Goal: Task Accomplishment & Management: Complete application form

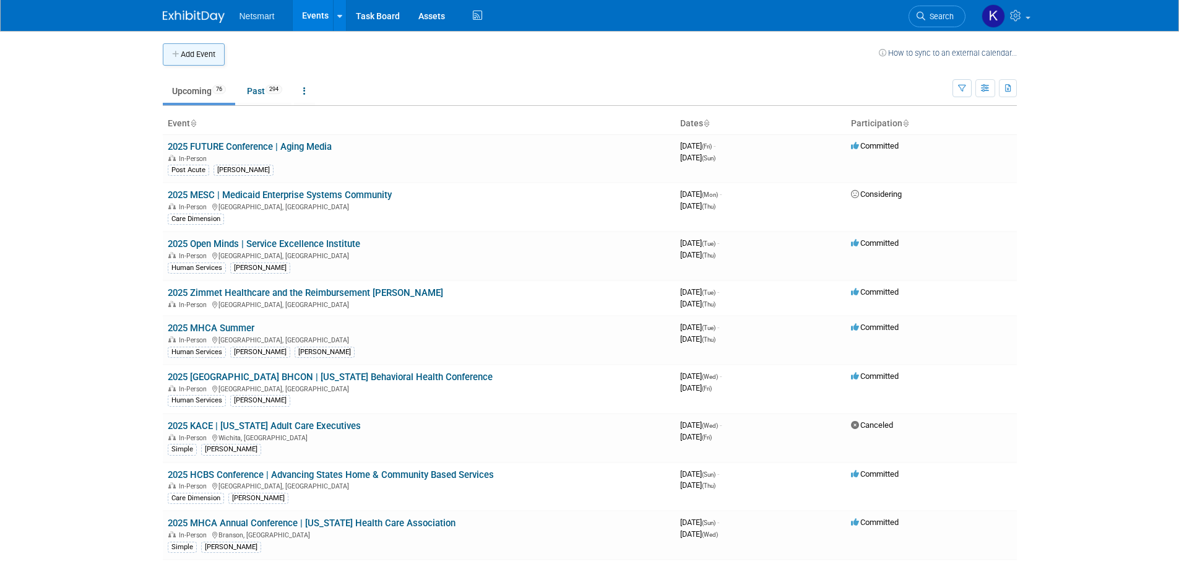
click at [211, 56] on button "Add Event" at bounding box center [194, 54] width 62 height 22
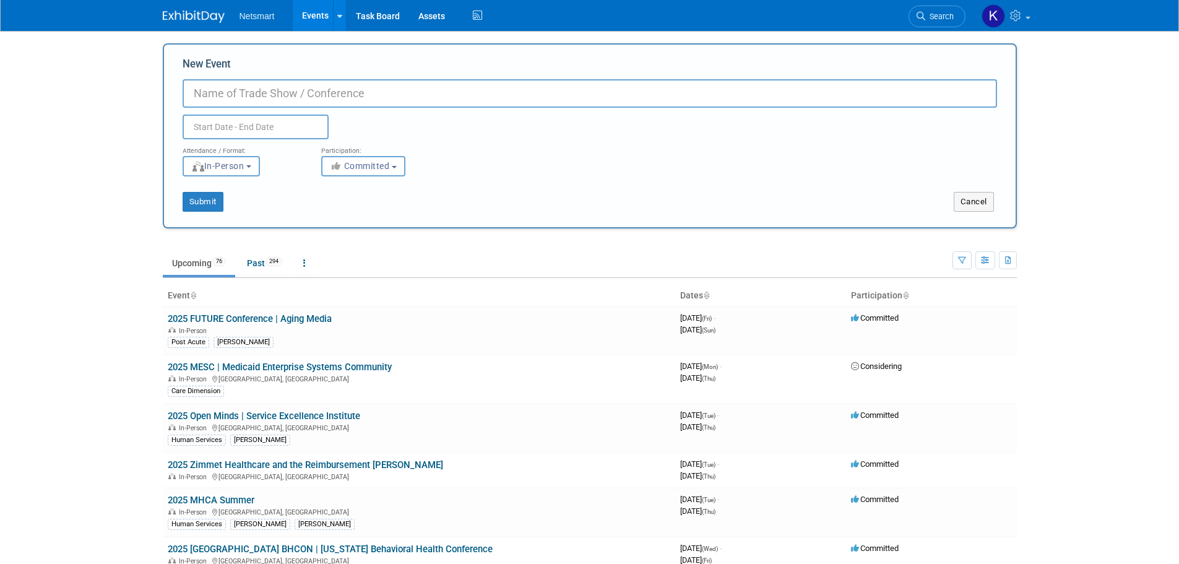
click at [367, 95] on input "New Event" at bounding box center [590, 93] width 815 height 28
type input "Paltmed MI"
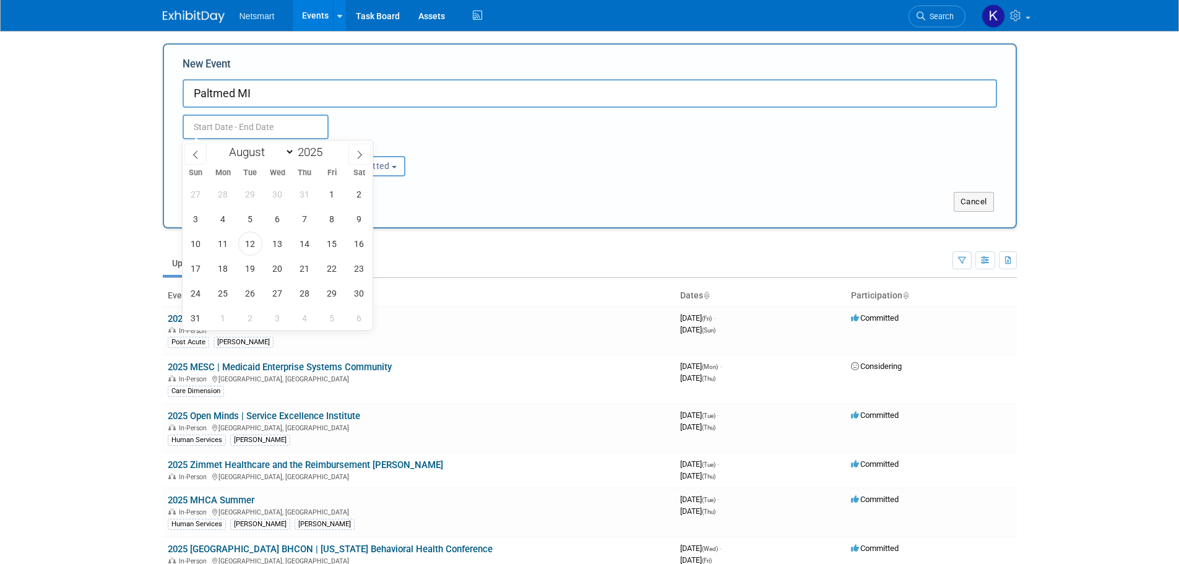
click at [209, 131] on input "text" at bounding box center [256, 127] width 146 height 25
click at [360, 145] on span at bounding box center [359, 154] width 22 height 21
select select "8"
click at [326, 264] on span "26" at bounding box center [332, 268] width 24 height 24
click at [191, 290] on span "28" at bounding box center [196, 293] width 24 height 24
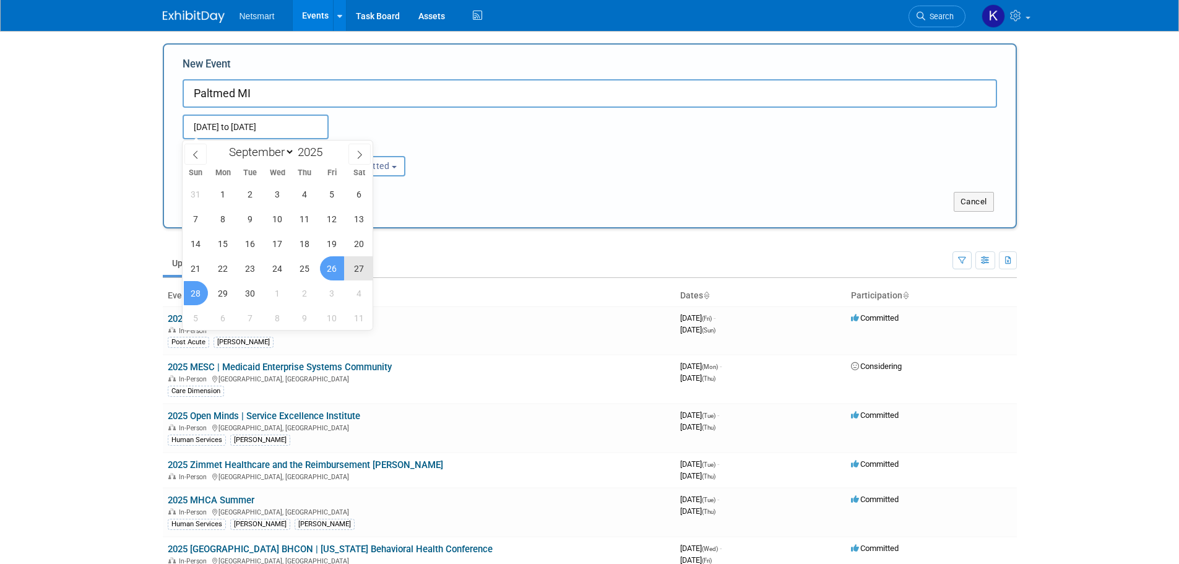
type input "[DATE] to [DATE]"
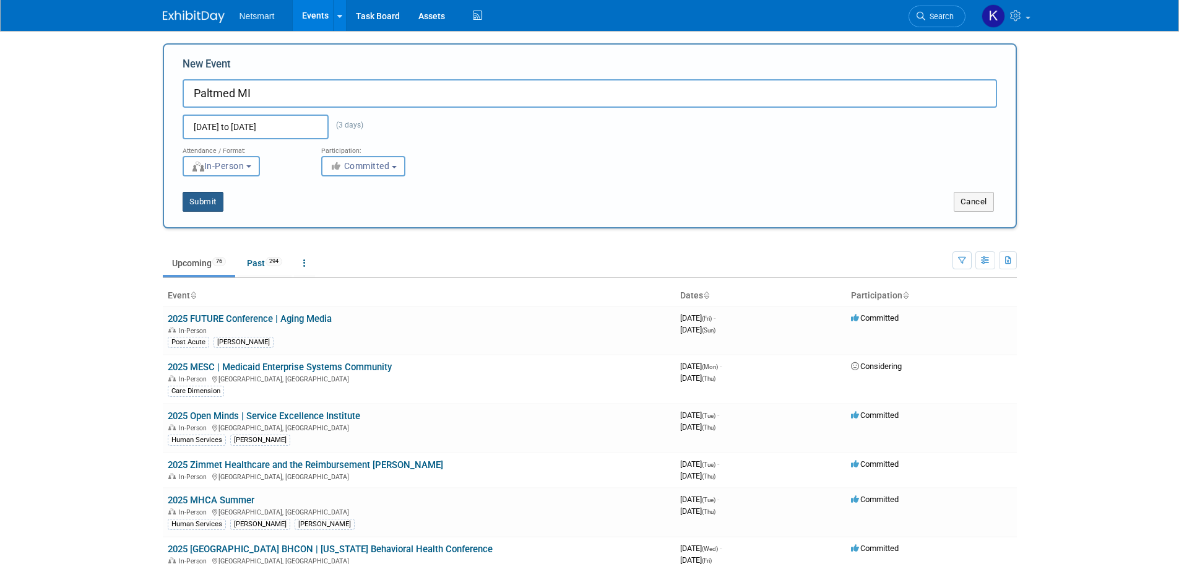
click at [205, 204] on button "Submit" at bounding box center [203, 202] width 41 height 20
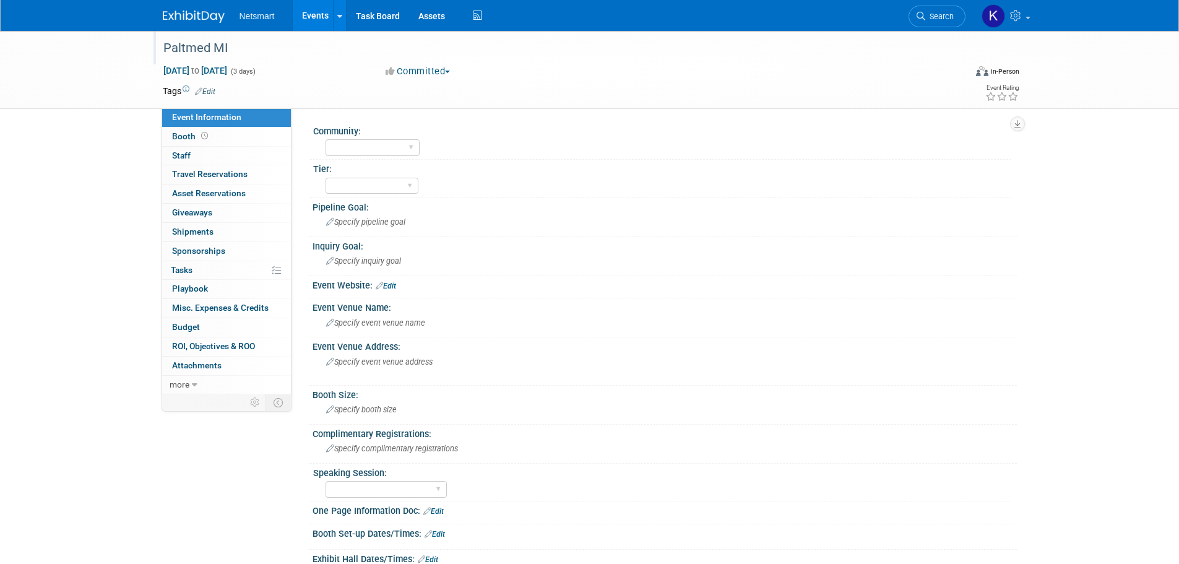
click at [201, 46] on div "Paltmed MI" at bounding box center [553, 48] width 788 height 22
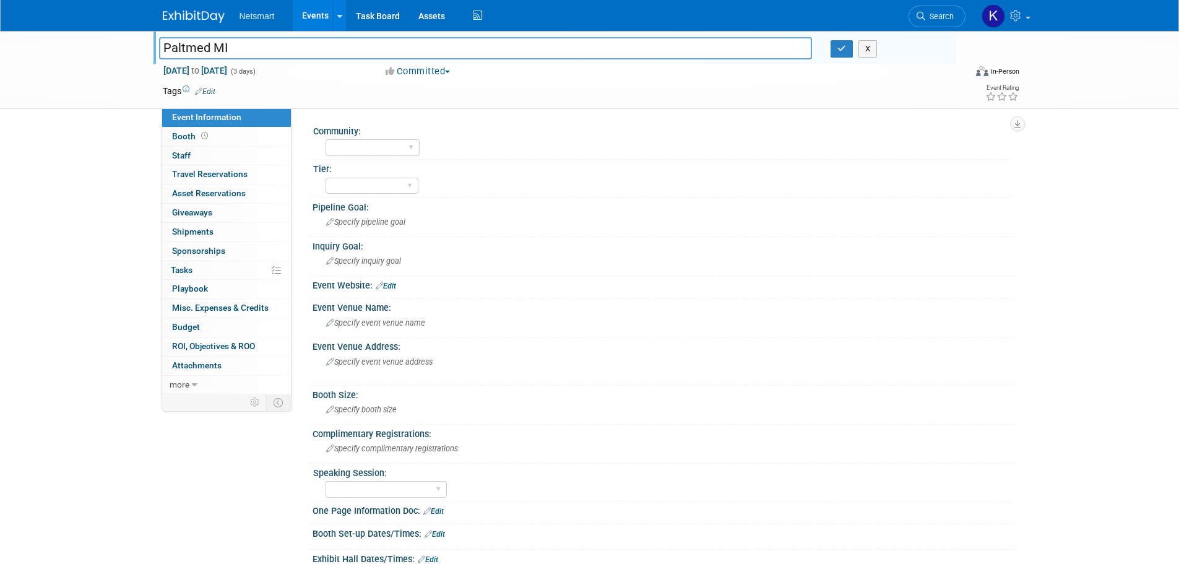
click at [162, 44] on input "Paltmed MI" at bounding box center [486, 48] width 654 height 22
type input "2025 Paltmed MI"
click at [846, 53] on button "button" at bounding box center [842, 48] width 22 height 17
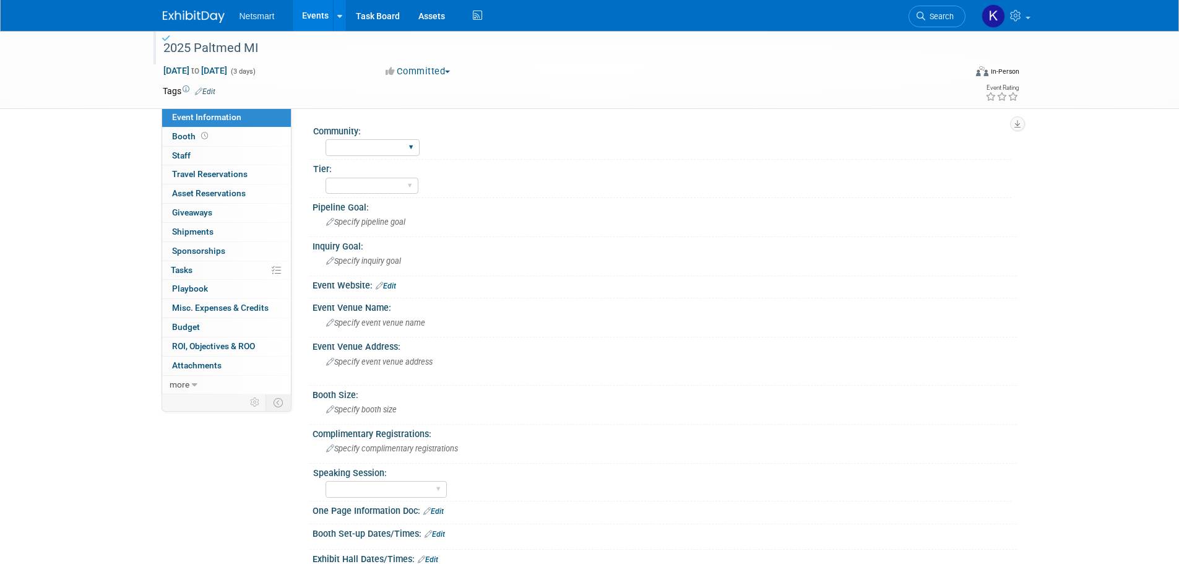
click at [363, 158] on div "Human Services Post Acute Public Sector CareDimensions Specialty Practice McBee…" at bounding box center [373, 147] width 94 height 23
click at [360, 154] on select "Human Services Post Acute Public Sector CareDimensions Specialty Practice McBee…" at bounding box center [373, 147] width 94 height 17
select select "Specialty Practice"
click at [326, 139] on select "Human Services Post Acute Public Sector CareDimensions Specialty Practice McBee…" at bounding box center [373, 147] width 94 height 17
click at [357, 184] on select "1 2 3" at bounding box center [372, 186] width 93 height 17
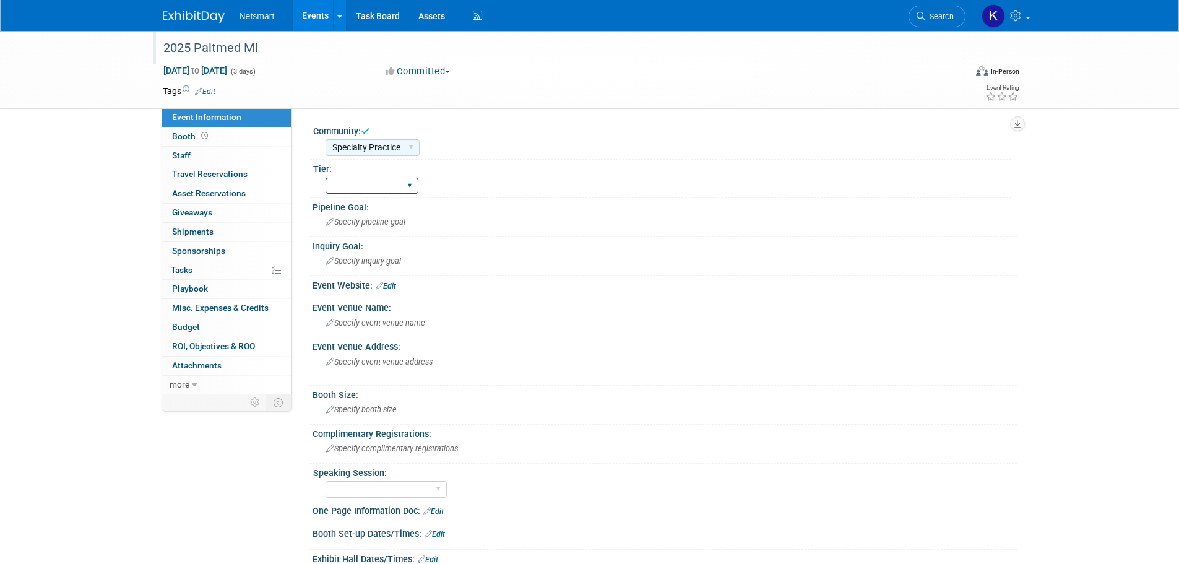
select select "3"
click at [326, 178] on select "1 2 3" at bounding box center [372, 186] width 93 height 17
click at [355, 218] on span "Specify pipeline goal" at bounding box center [365, 221] width 79 height 9
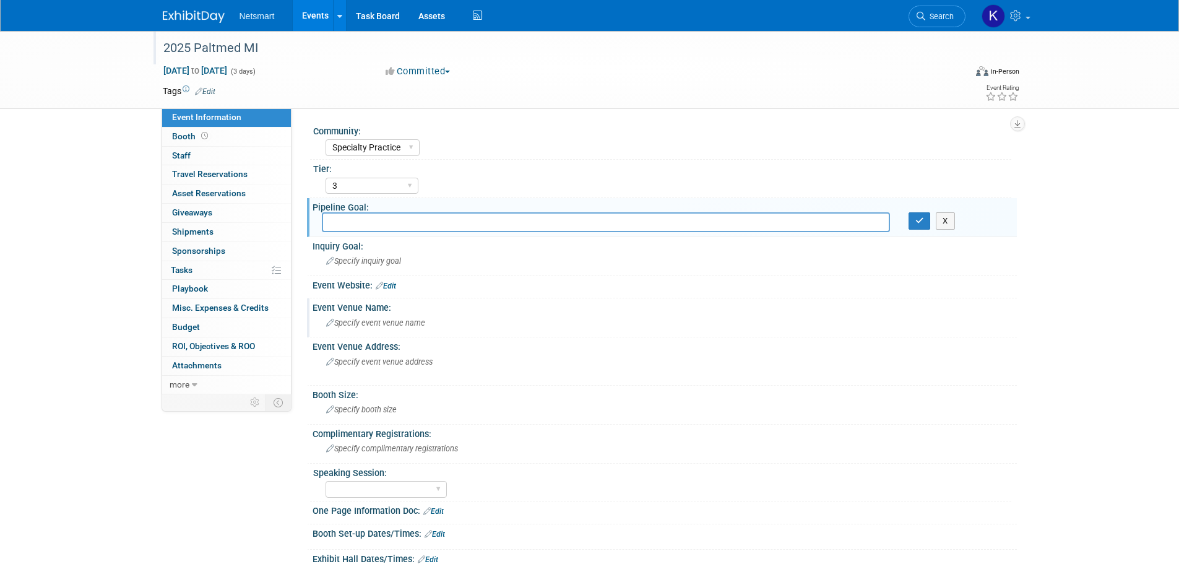
click at [387, 322] on span "Specify event venue name" at bounding box center [375, 322] width 99 height 9
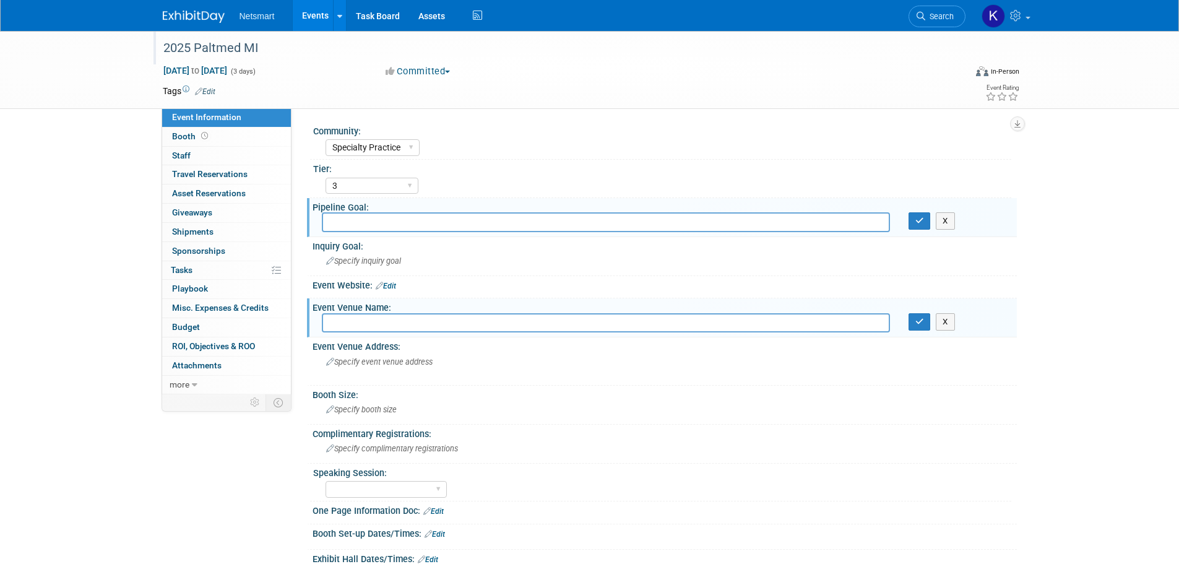
paste input "3500 S State Street, Ann Arbor, MI 48108"
type input "3500 S State Street, Ann Arbor, MI 48108"
click at [402, 326] on input "3500 S State Street, Ann Arbor, MI 48108" at bounding box center [606, 322] width 568 height 19
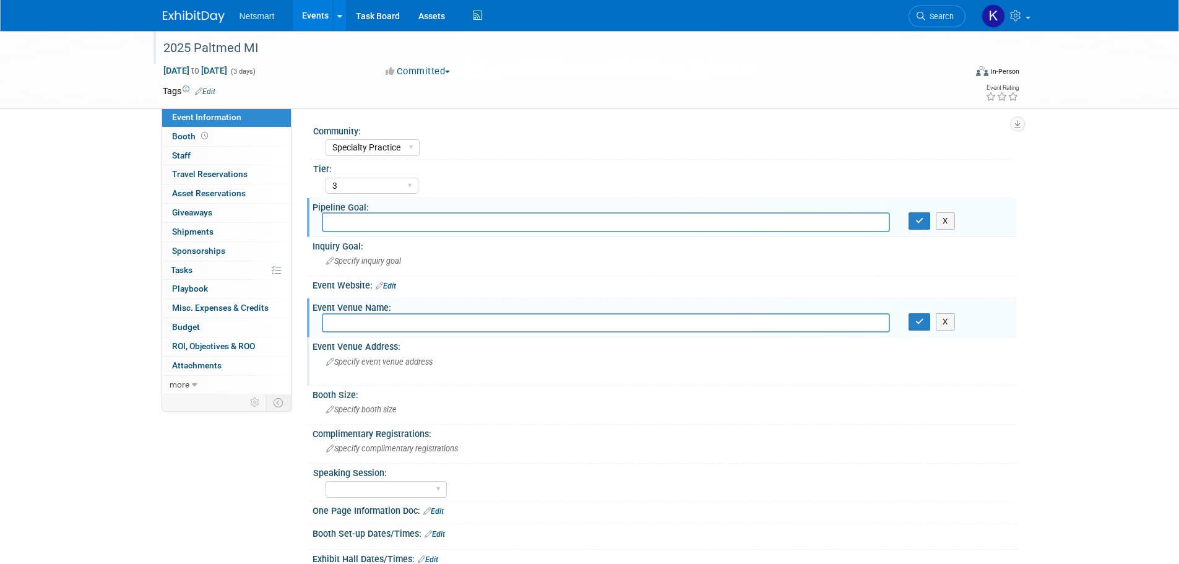
click at [368, 366] on span "Specify event venue address" at bounding box center [379, 361] width 106 height 9
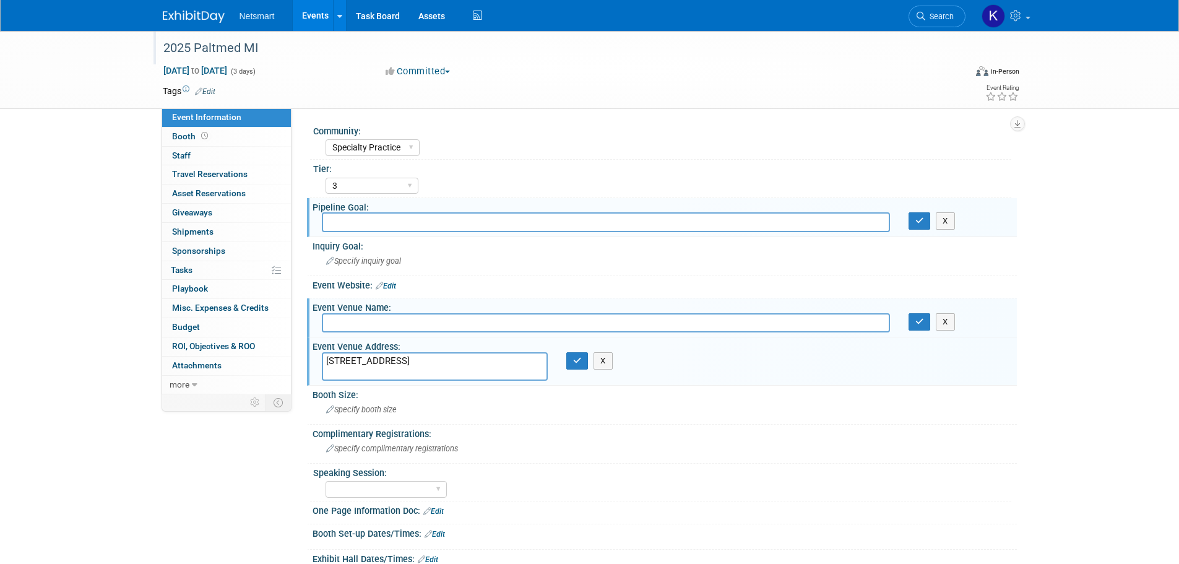
type textarea "[STREET_ADDRESS]"
click at [366, 315] on input "text" at bounding box center [606, 322] width 568 height 19
type input "The [GEOGRAPHIC_DATA]"
click at [914, 316] on button "button" at bounding box center [920, 321] width 22 height 17
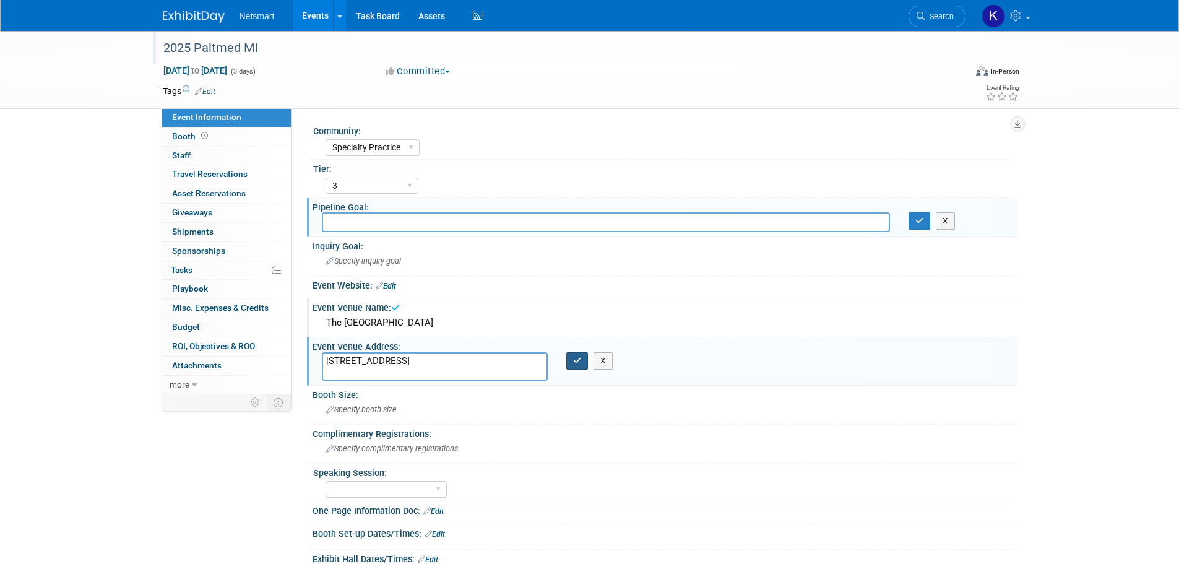
click at [574, 365] on button "button" at bounding box center [577, 360] width 22 height 17
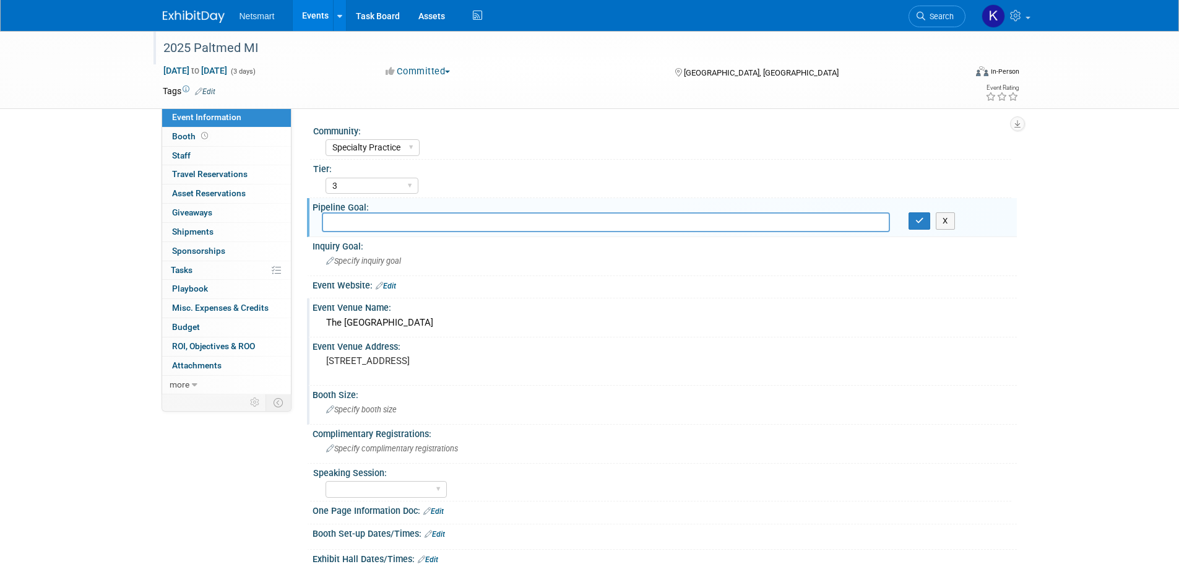
click at [384, 405] on span "Specify booth size" at bounding box center [361, 409] width 71 height 9
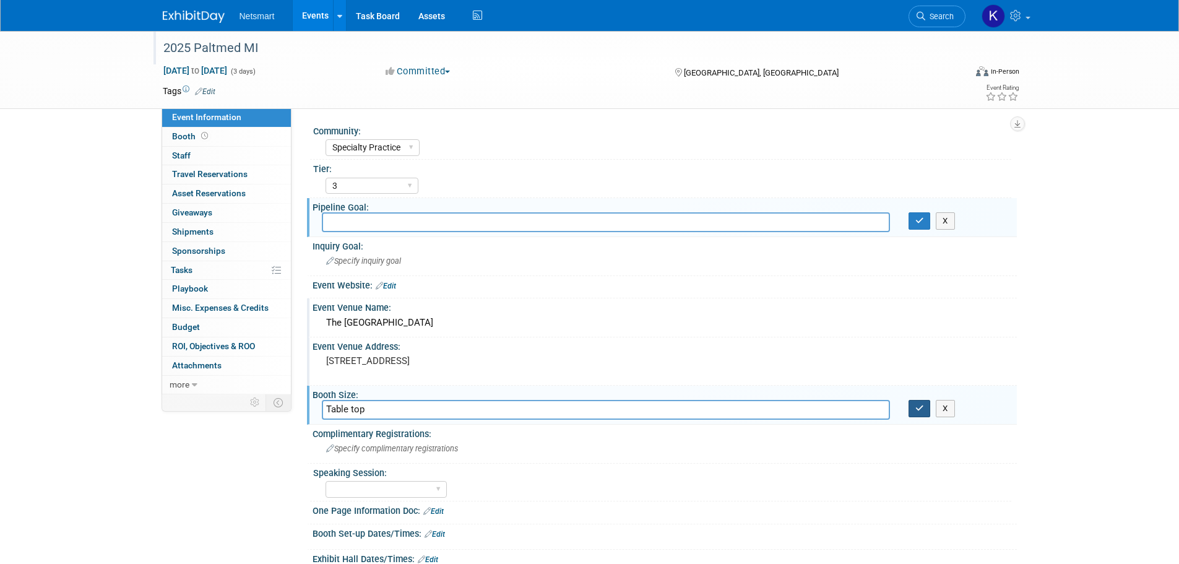
type input "Table top"
click at [915, 408] on icon "button" at bounding box center [919, 408] width 9 height 8
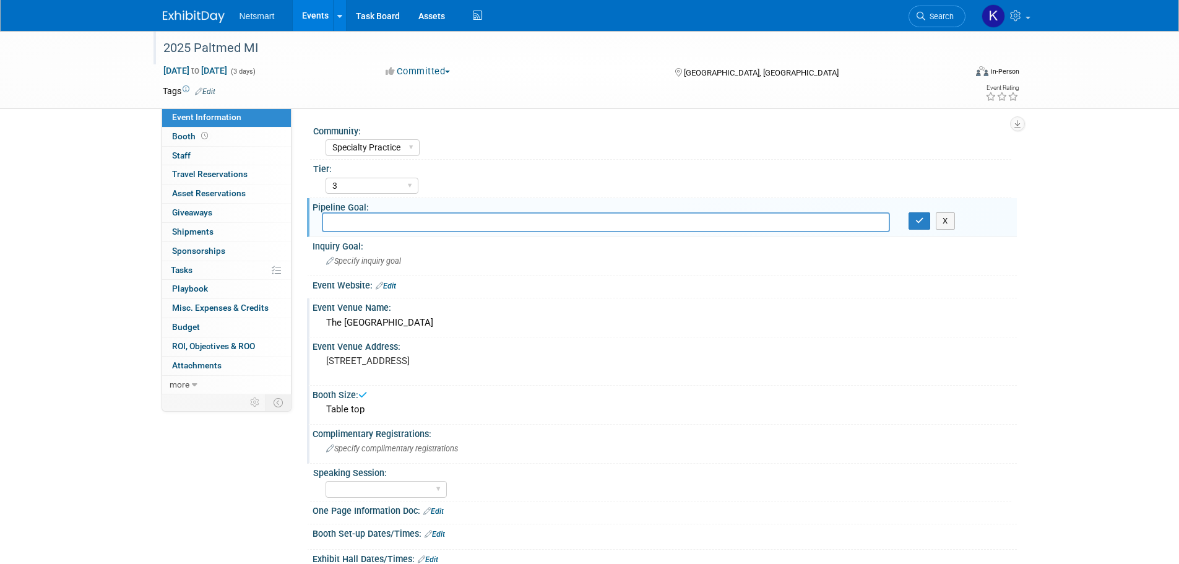
click at [443, 454] on div "Specify complimentary registrations" at bounding box center [665, 448] width 686 height 19
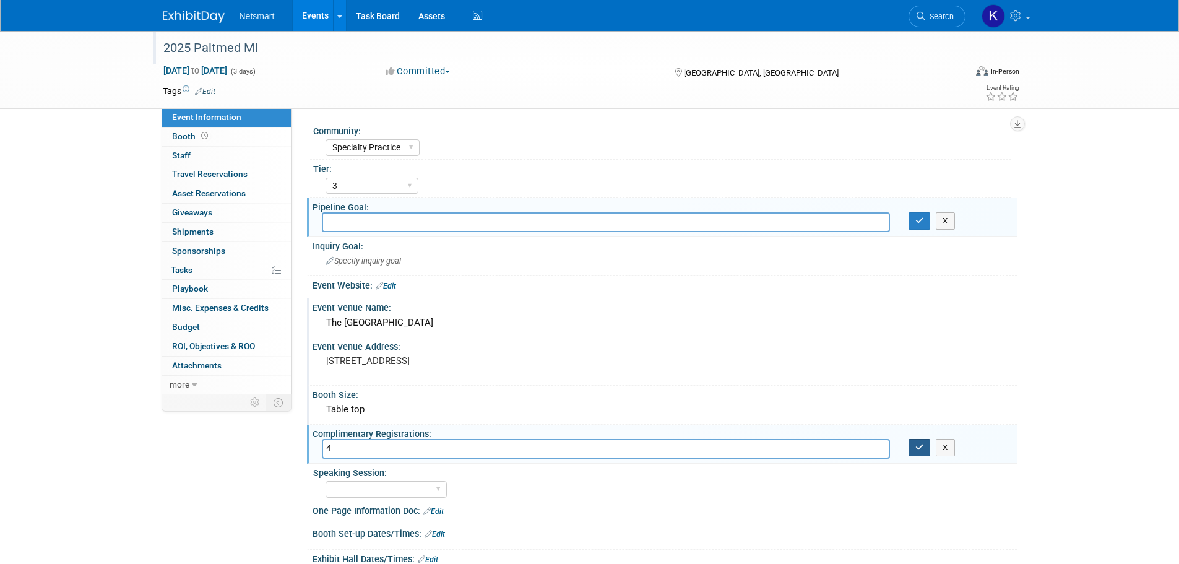
type input "4"
click at [919, 443] on icon "button" at bounding box center [919, 447] width 9 height 8
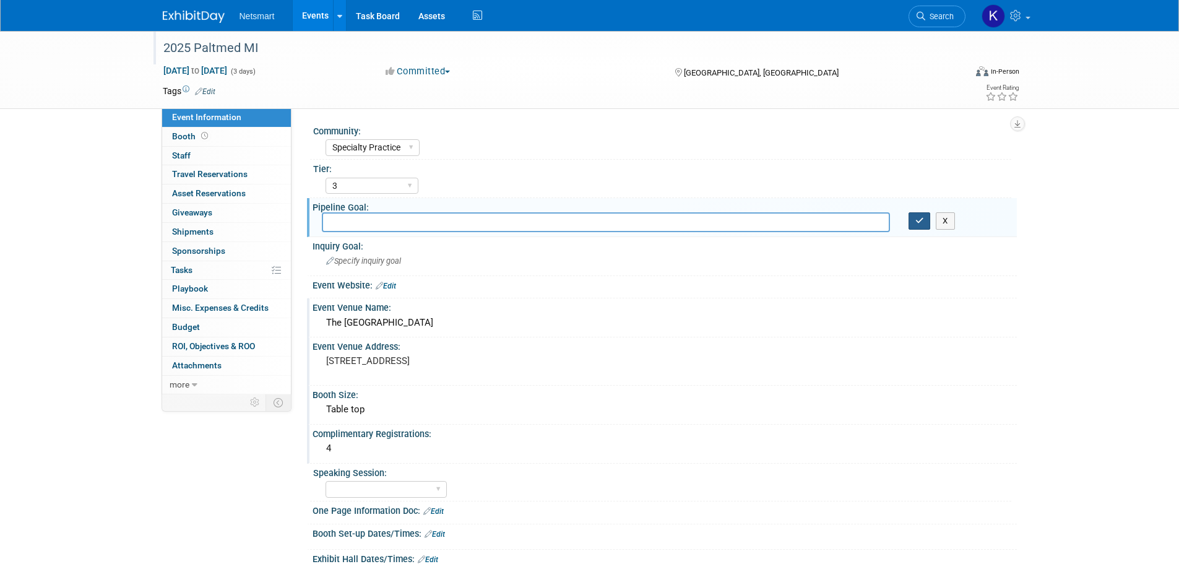
click at [925, 222] on button "button" at bounding box center [920, 220] width 22 height 17
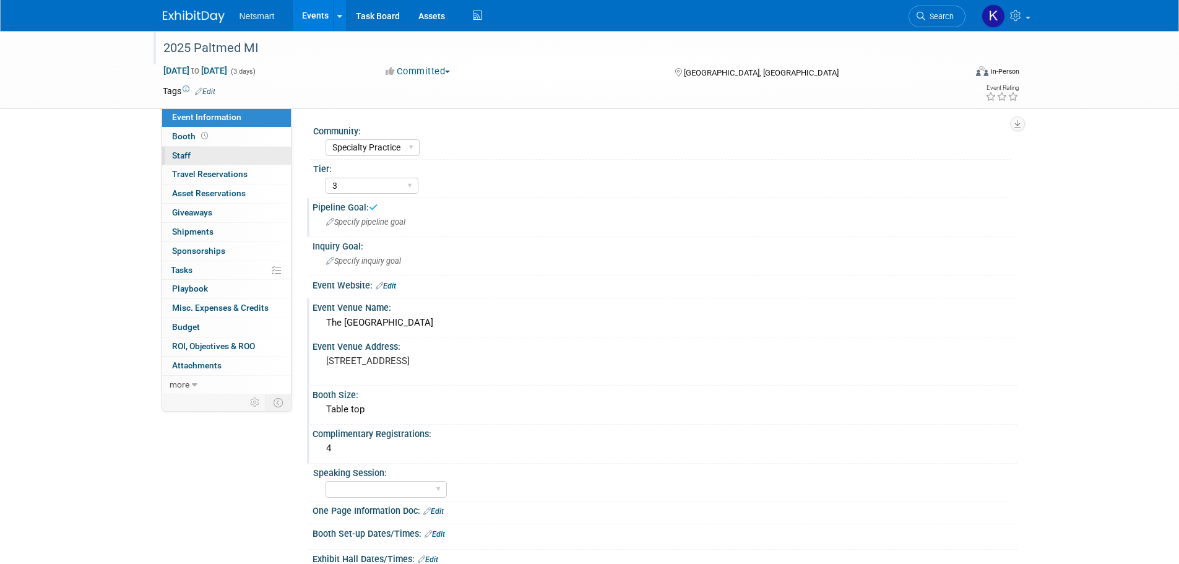
click at [204, 163] on link "0 Staff 0" at bounding box center [226, 156] width 129 height 19
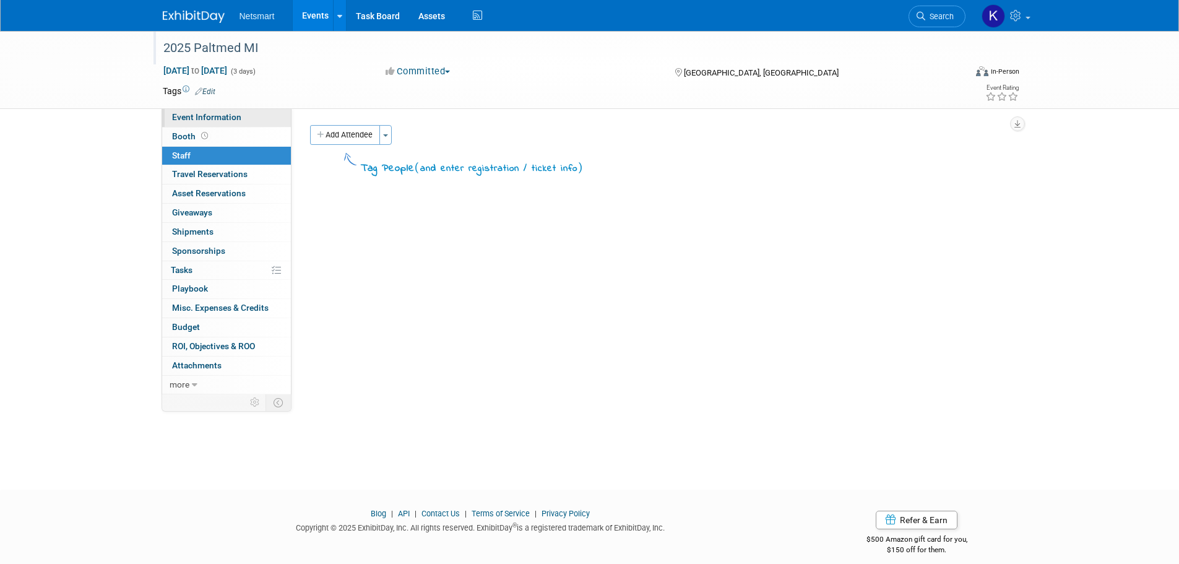
click at [202, 116] on span "Event Information" at bounding box center [206, 117] width 69 height 10
select select "Specialty Practice"
select select "3"
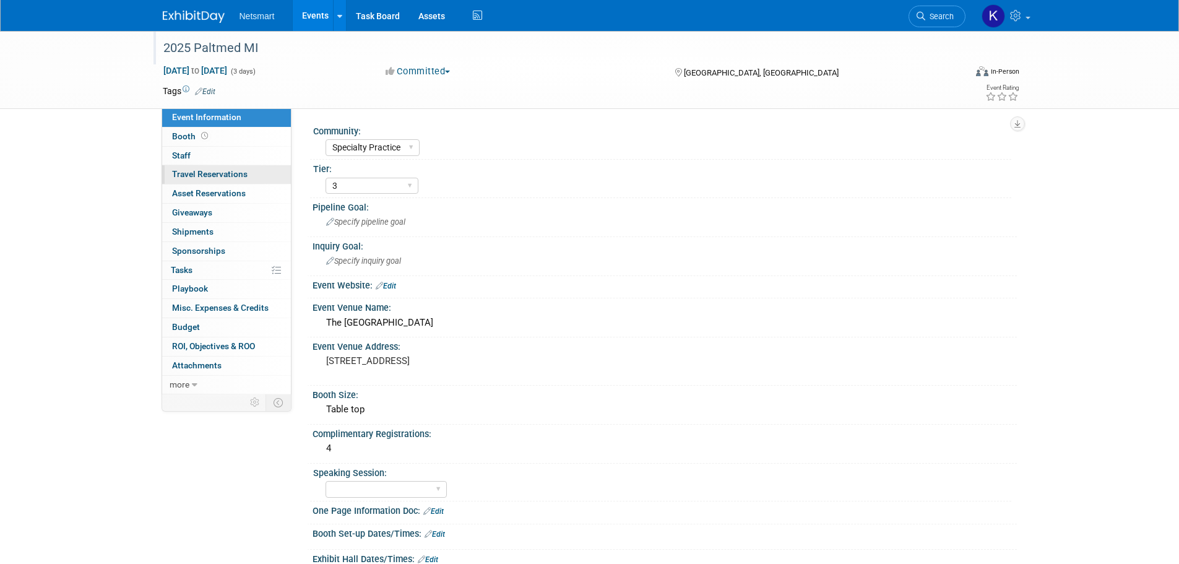
click at [230, 175] on span "Travel Reservations 0" at bounding box center [210, 174] width 76 height 10
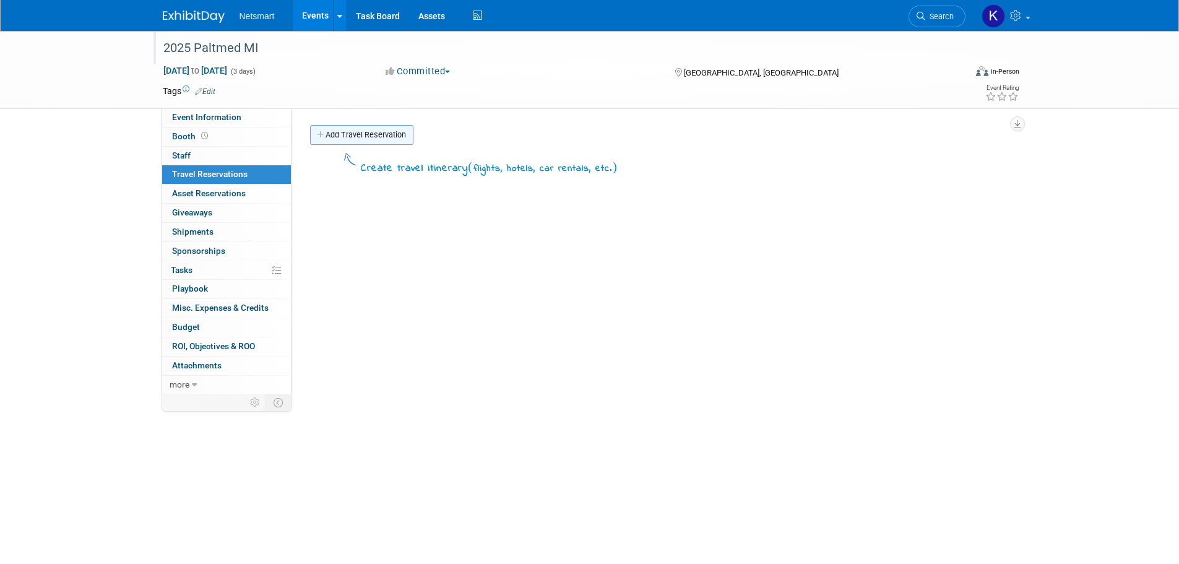
click at [353, 131] on link "Add Travel Reservation" at bounding box center [361, 135] width 103 height 20
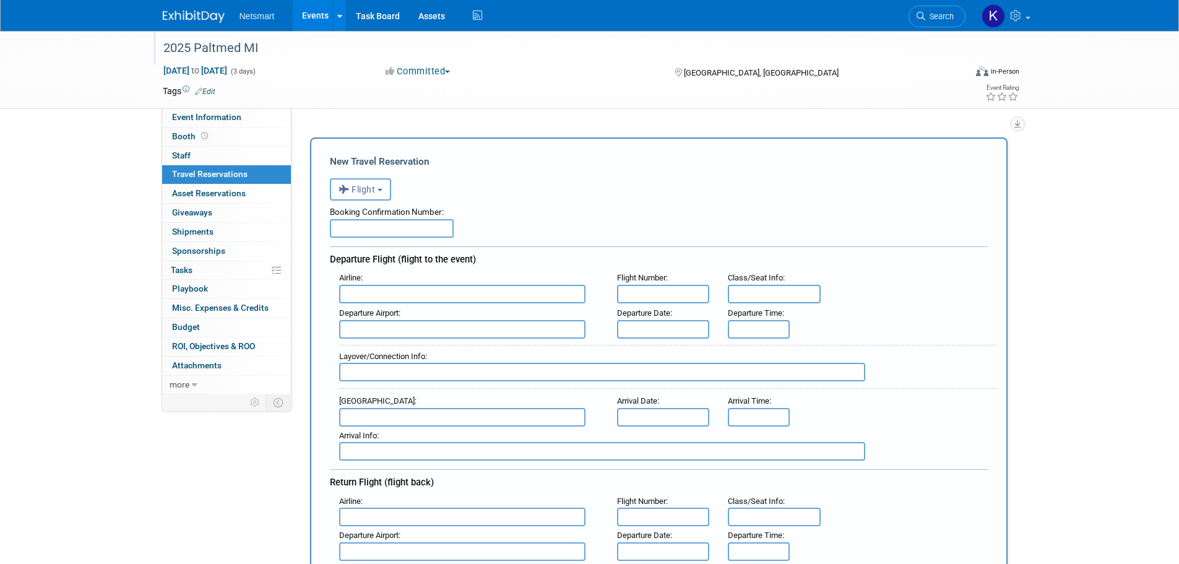
click at [365, 185] on span "Flight" at bounding box center [357, 189] width 37 height 10
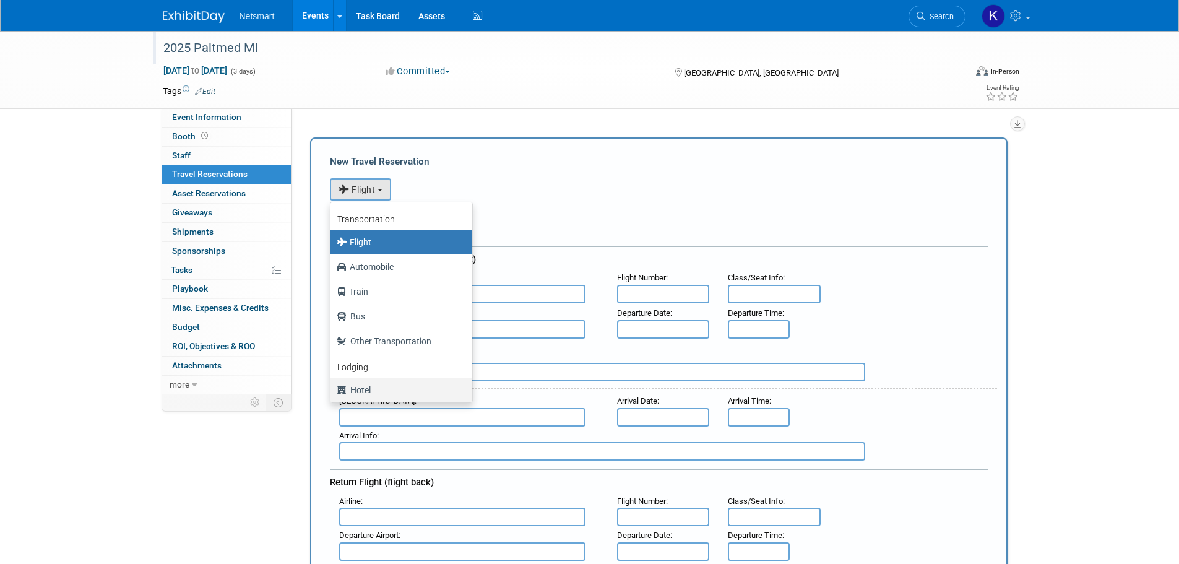
click at [374, 381] on label "Hotel" at bounding box center [398, 390] width 123 height 20
click at [332, 384] on input "Hotel" at bounding box center [328, 388] width 8 height 8
select select "6"
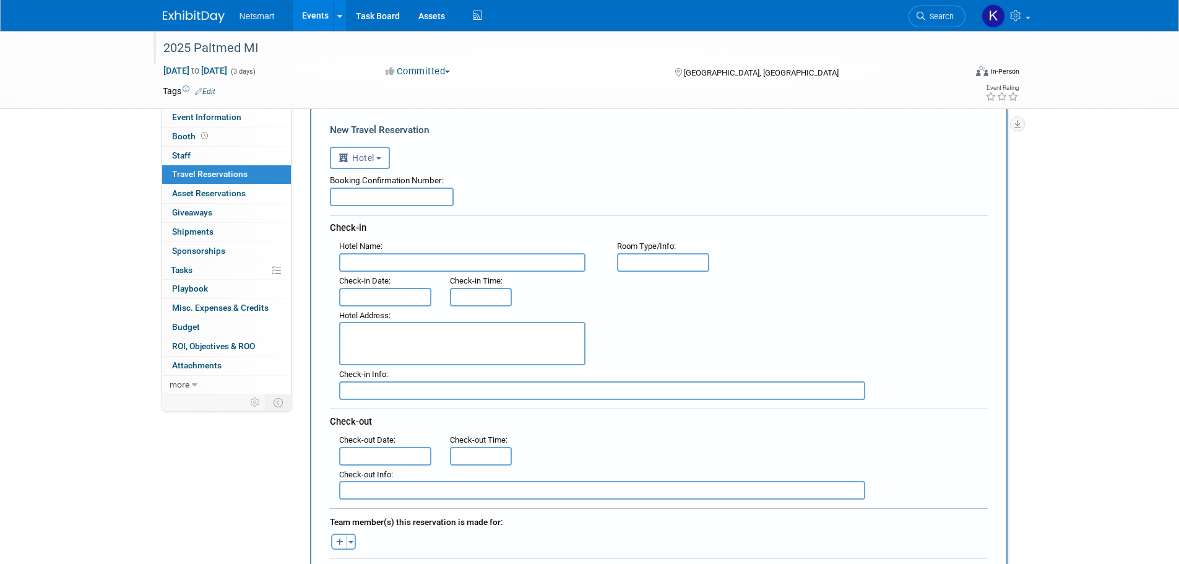
scroll to position [62, 0]
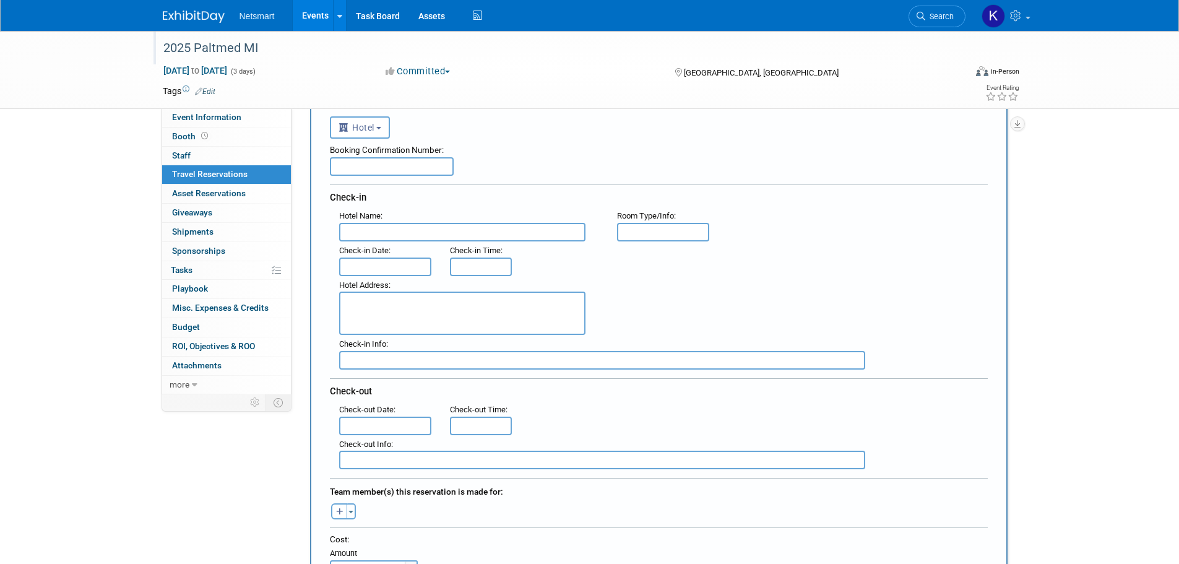
click at [399, 233] on input "text" at bounding box center [462, 232] width 246 height 19
type input "The Kensington Hotel"
click at [381, 309] on textarea at bounding box center [462, 313] width 246 height 43
paste textarea "3500 S State Street, Ann Arbor, MI 48108"
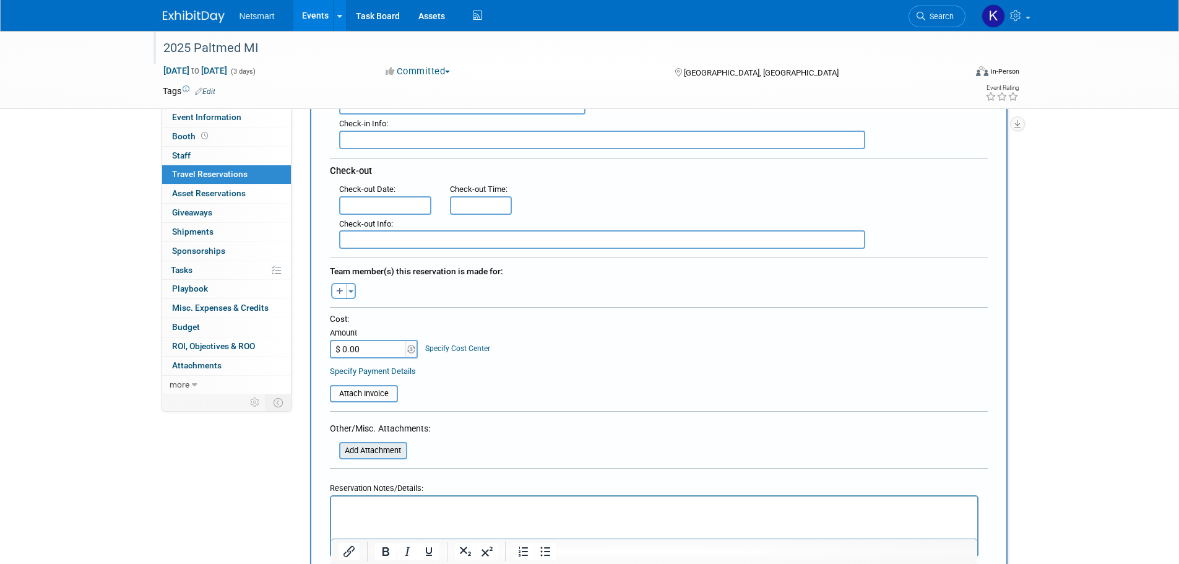
scroll to position [309, 0]
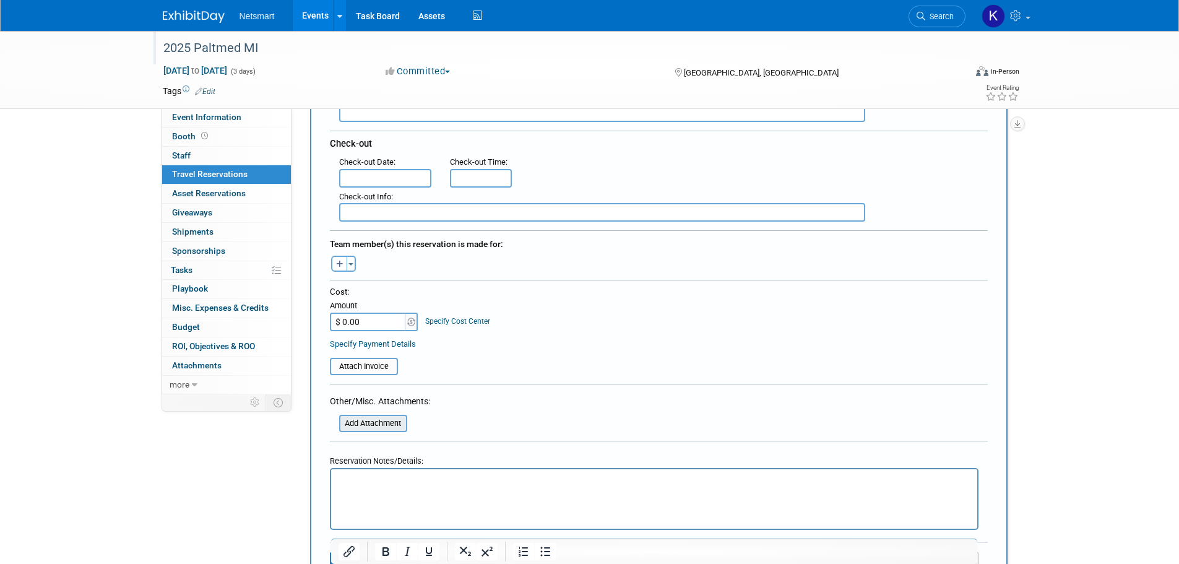
type textarea "3500 S State Street, Ann Arbor, MI 48108"
drag, startPoint x: 690, startPoint y: 957, endPoint x: 358, endPoint y: 489, distance: 573.2
click at [358, 487] on html at bounding box center [654, 478] width 646 height 18
paste body "Rich Text Area. Press ALT-0 for help."
click at [402, 476] on p "https://bookings.travelclick.com/113707?domain=michigan.paltmed.org&groupID=467…" at bounding box center [654, 480] width 632 height 13
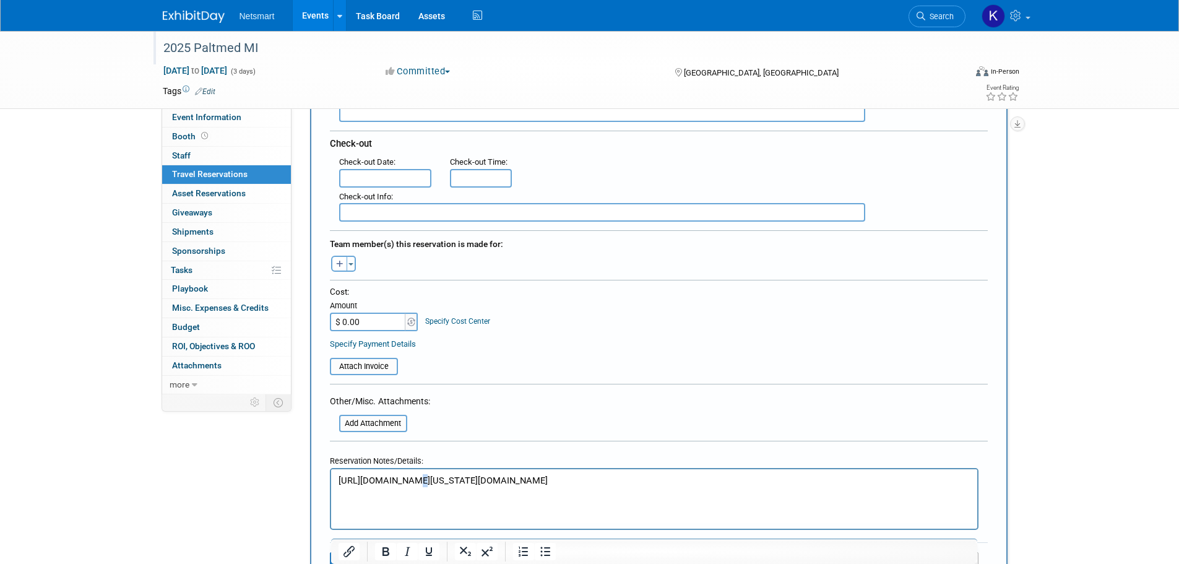
click at [402, 476] on p "https://bookings.travelclick.com/113707?domain=michigan.paltmed.org&groupID=467…" at bounding box center [654, 480] width 632 height 13
drag, startPoint x: 72, startPoint y: 7, endPoint x: 341, endPoint y: 556, distance: 612.0
click at [341, 556] on button "Insert/edit link" at bounding box center [349, 551] width 21 height 17
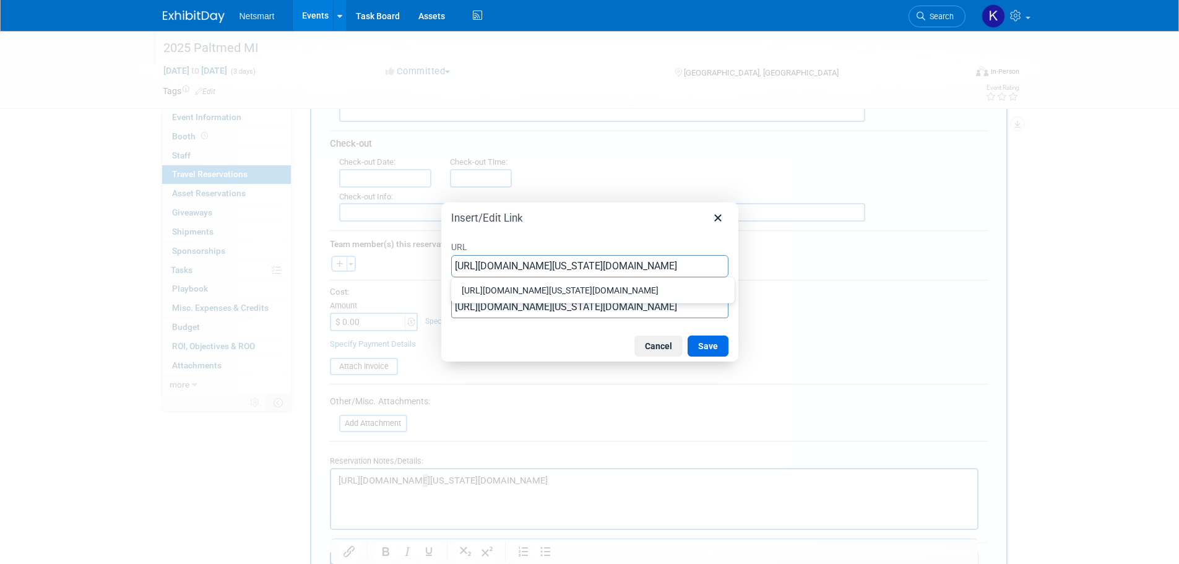
scroll to position [0, 134]
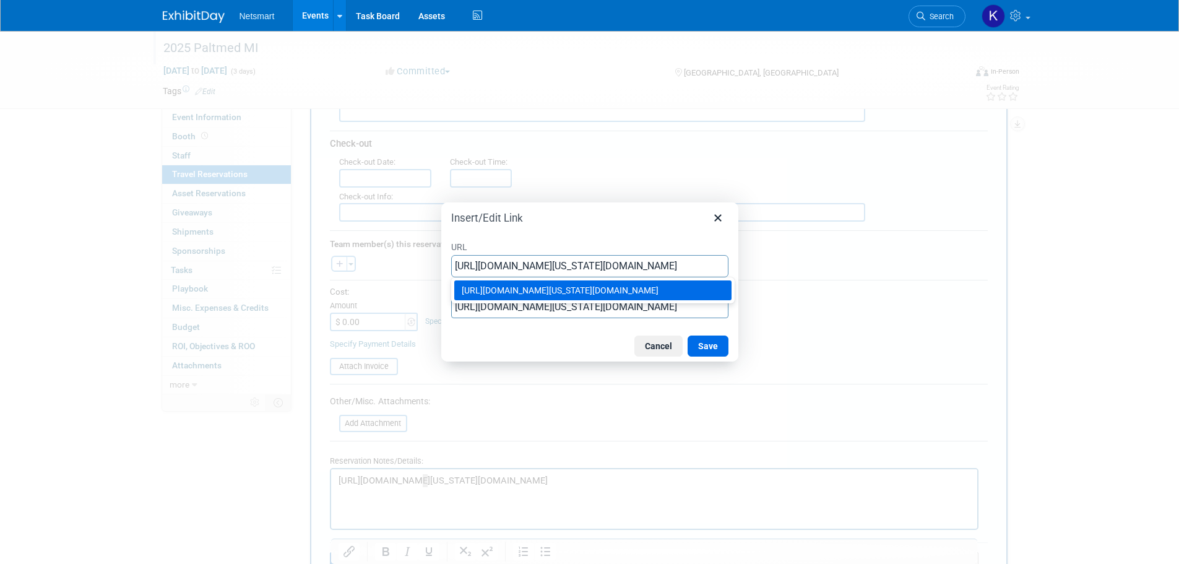
click at [515, 294] on div "https://bookings.travelclick.com/113707?domain=michigan.paltmed.org&groupID=467…" at bounding box center [594, 290] width 265 height 15
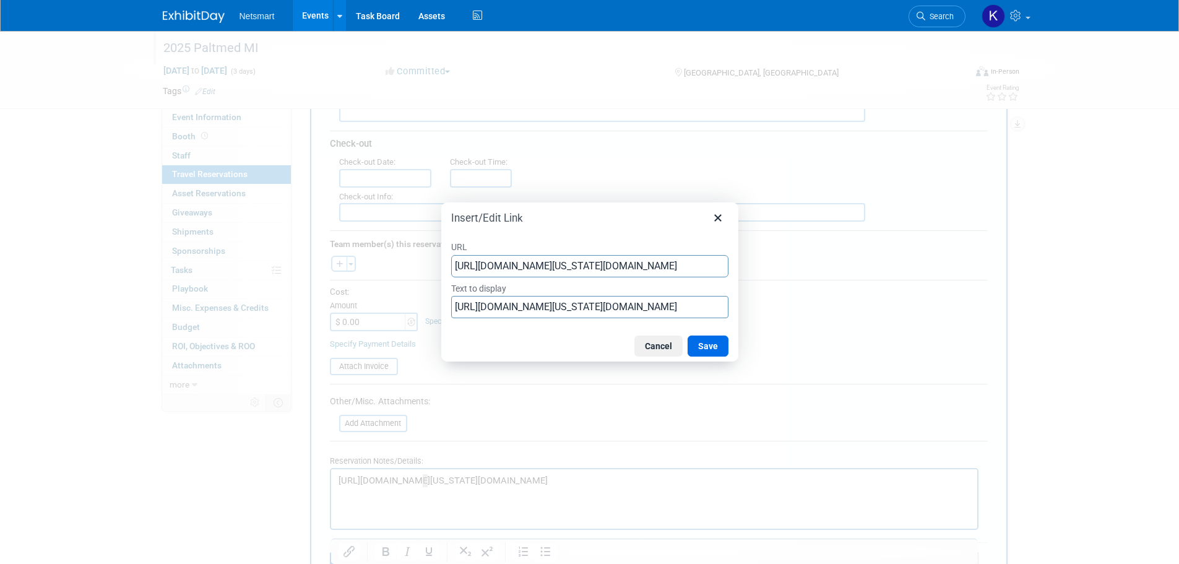
type input "https://bookings.travelclick.com/113707?domain=michigan.paltmed.org&groupID=467…"
click at [533, 311] on input "https://bookings.travelclick.com/113707?domain=michigan.paltmed.org&groupID=467…" at bounding box center [589, 307] width 277 height 22
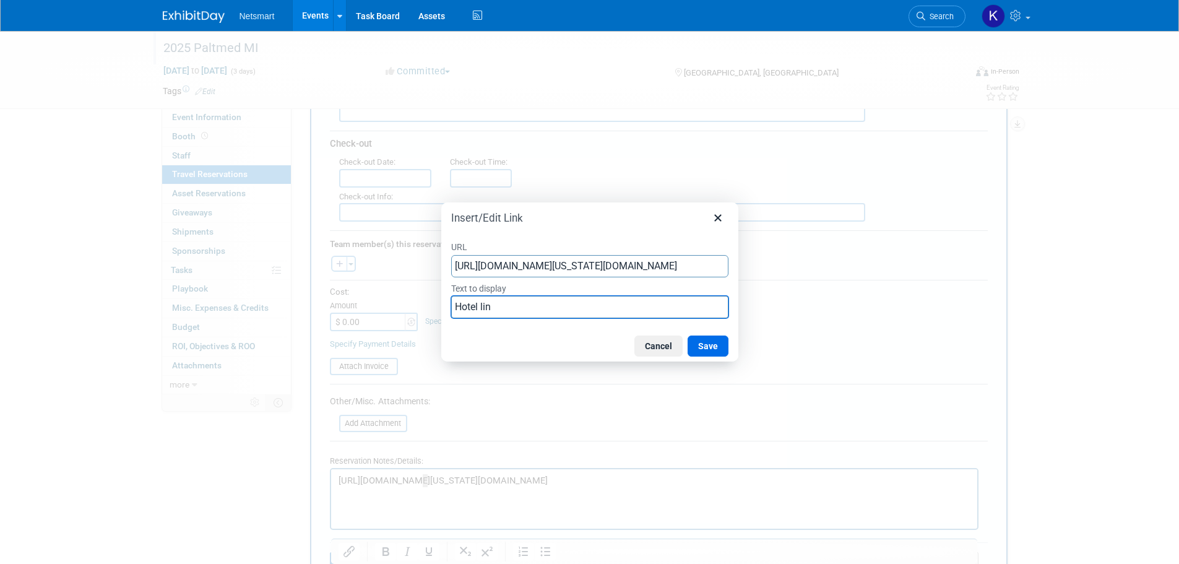
type input "Hotel link"
click at [714, 347] on button "Save" at bounding box center [708, 345] width 41 height 21
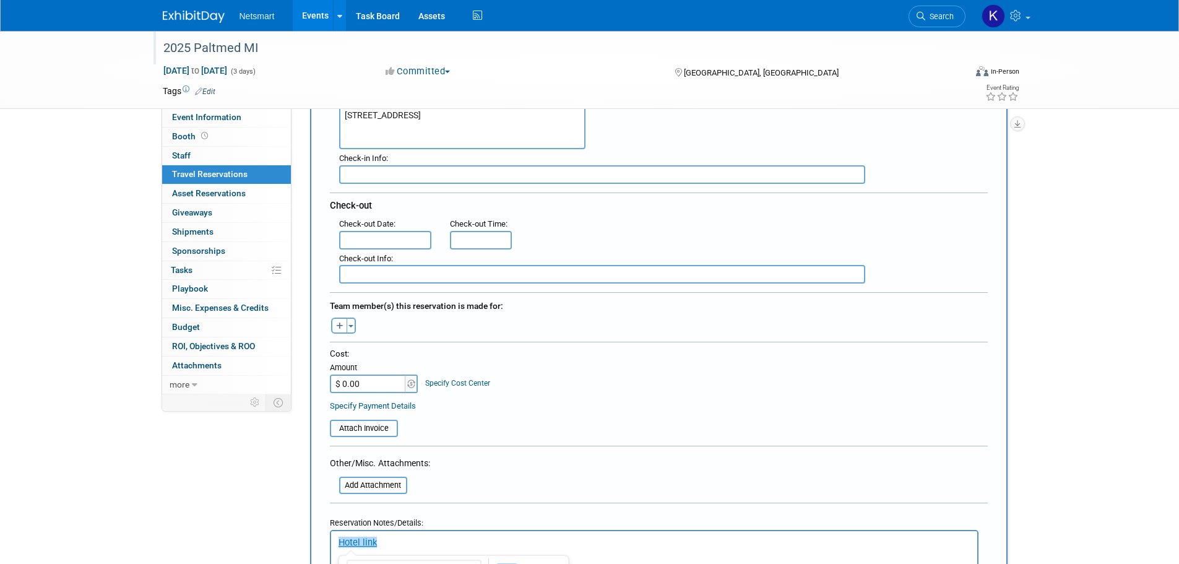
scroll to position [433, 0]
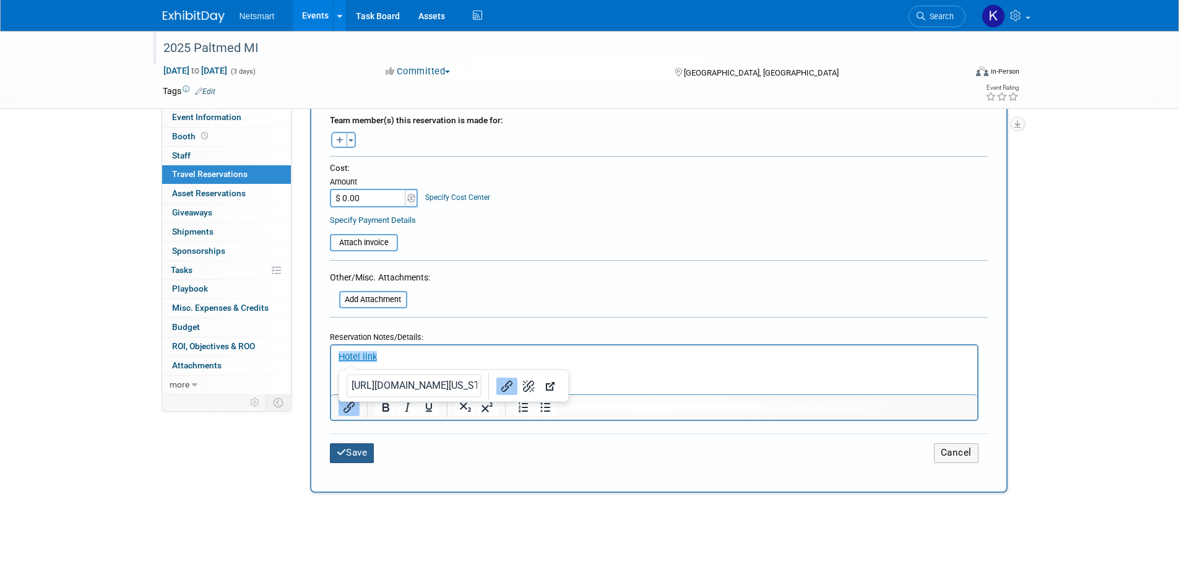
click at [355, 448] on button "Save" at bounding box center [352, 452] width 45 height 19
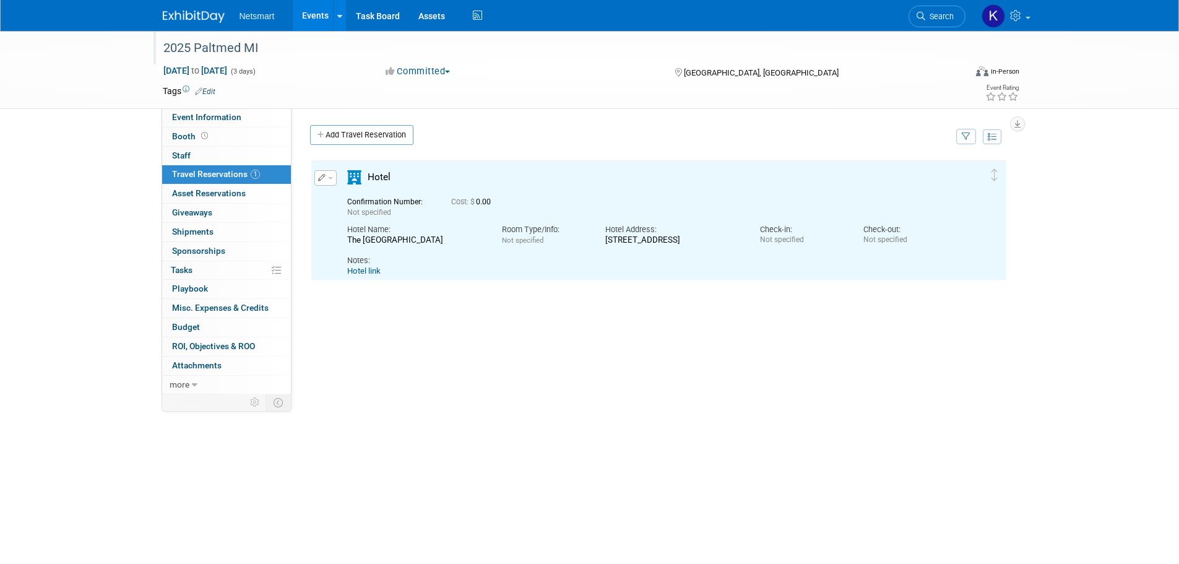
scroll to position [0, 0]
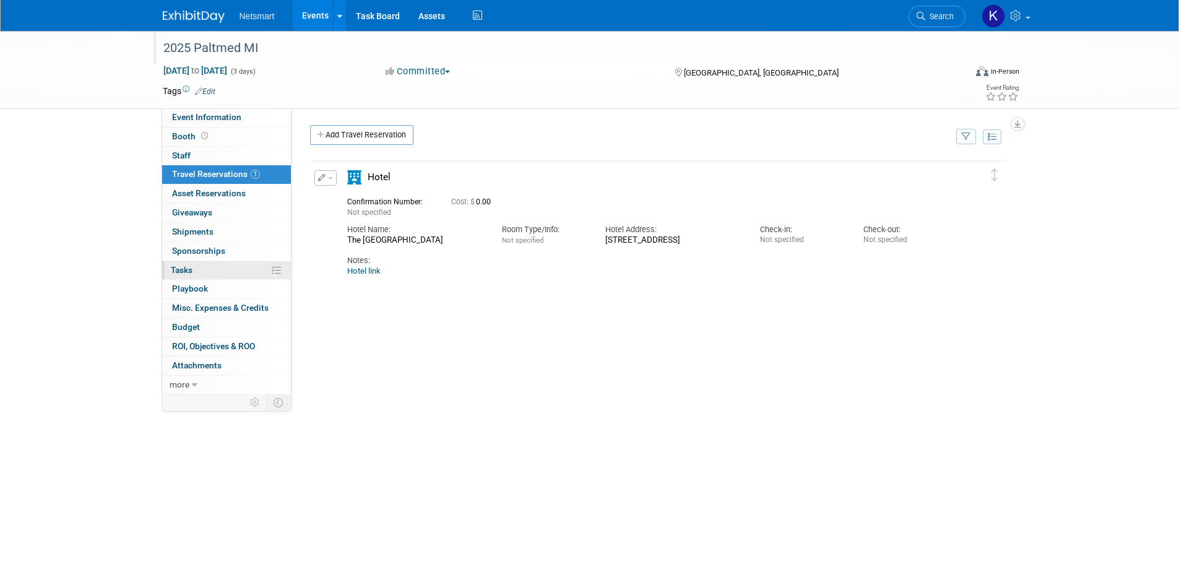
click at [212, 274] on link "0% Tasks 0%" at bounding box center [226, 270] width 129 height 19
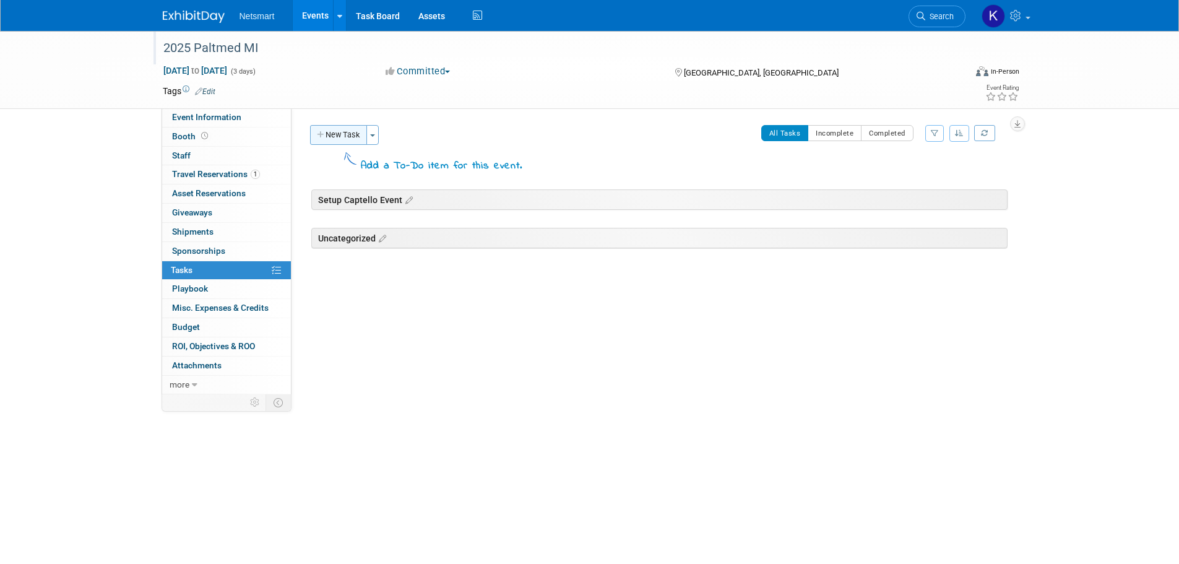
click at [357, 141] on button "New Task" at bounding box center [338, 135] width 57 height 20
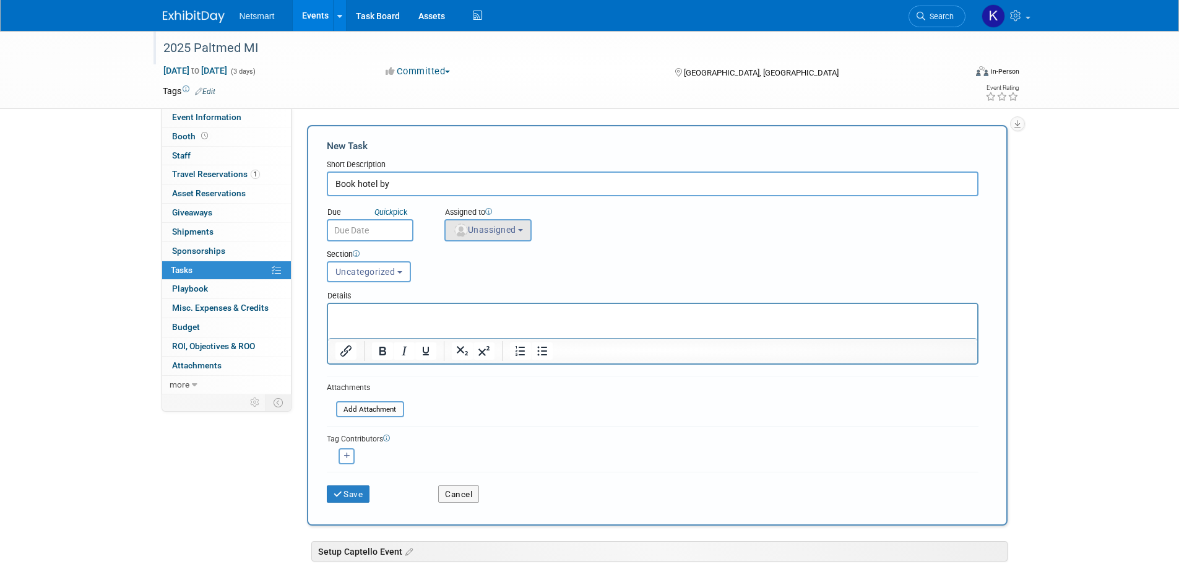
type input "Book hotel by"
click at [465, 226] on img "button" at bounding box center [461, 230] width 14 height 14
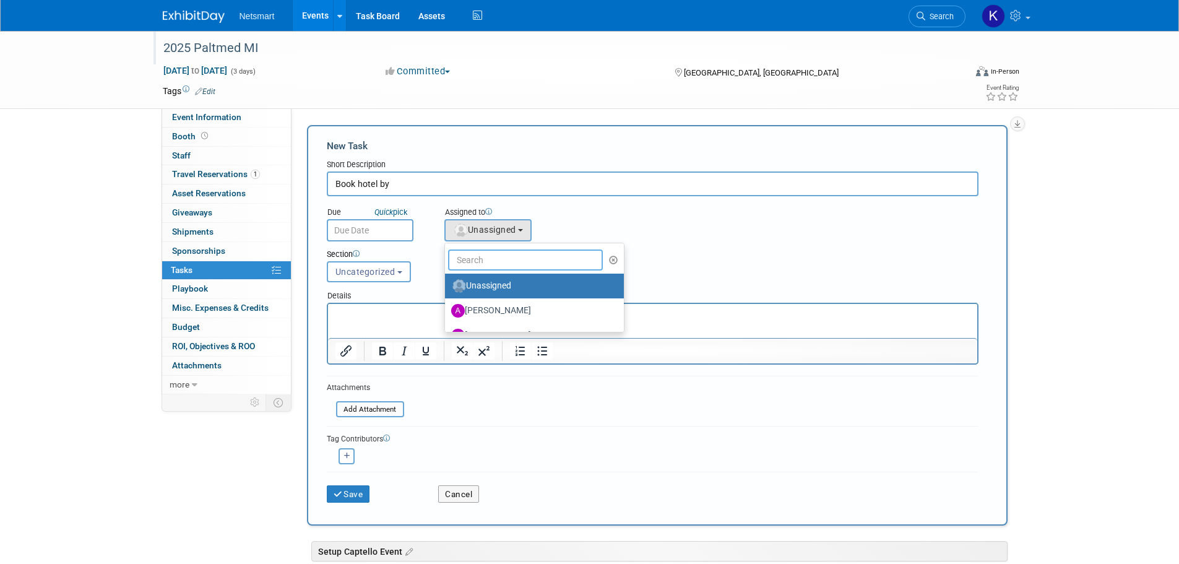
click at [465, 259] on input "text" at bounding box center [525, 259] width 155 height 21
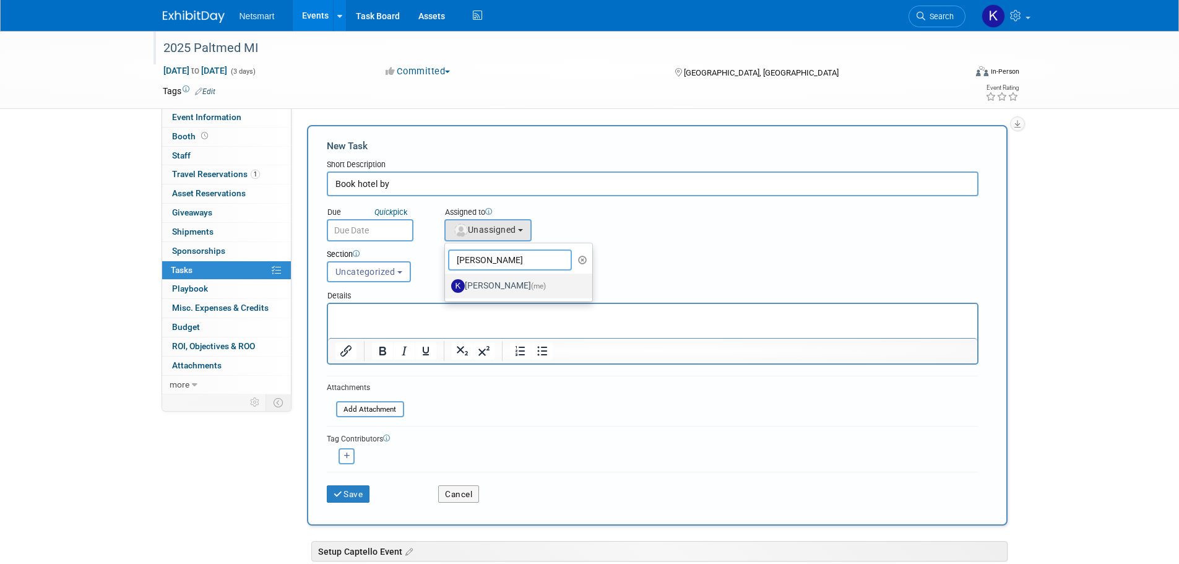
type input "kaitlyn"
click at [472, 282] on label "Kaitlyn Woicke (me)" at bounding box center [515, 286] width 129 height 20
click at [447, 282] on input "Kaitlyn Woicke (me)" at bounding box center [443, 284] width 8 height 8
select select "9e89c2e2-8662-4914-a5e9-9d5e0eddad5c"
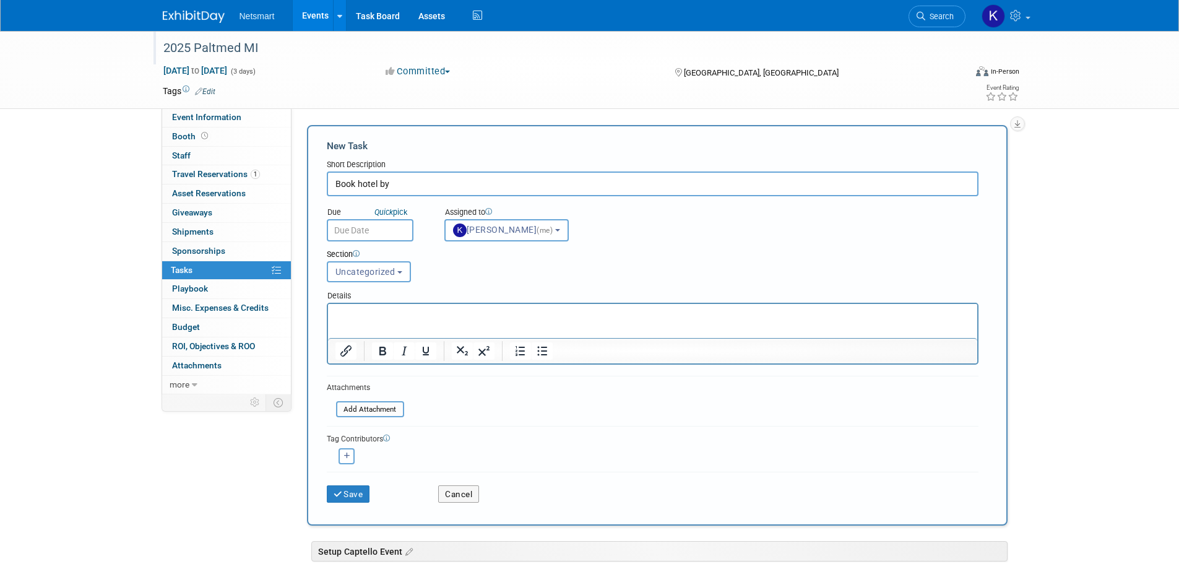
click at [360, 321] on html at bounding box center [651, 312] width 649 height 17
paste body "Rich Text Area. Press ALT-0 for help."
click at [372, 230] on input "text" at bounding box center [370, 230] width 87 height 22
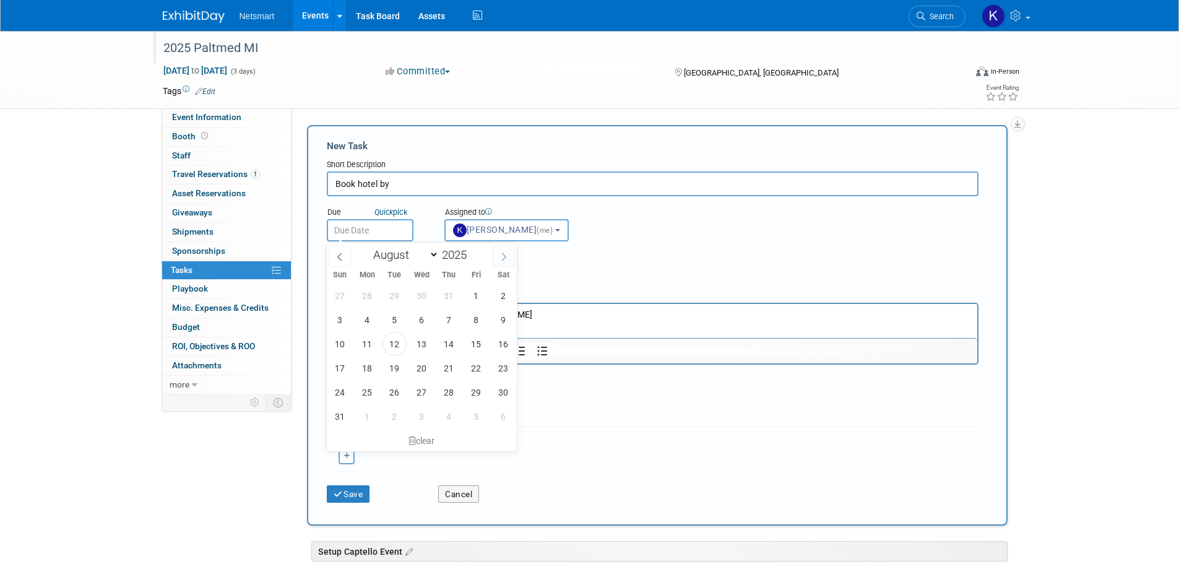
click at [499, 251] on span at bounding box center [504, 256] width 22 height 21
click at [334, 257] on span at bounding box center [340, 256] width 22 height 21
select select "7"
click at [472, 392] on span "29" at bounding box center [476, 392] width 24 height 24
type input "Aug 29, 2025"
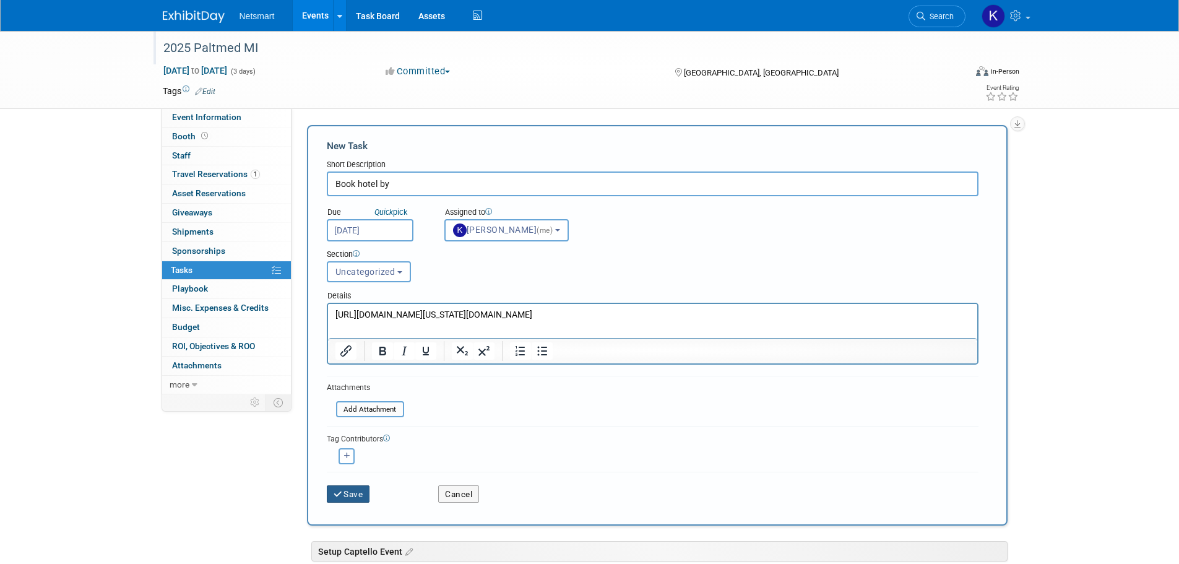
click at [347, 497] on button "Save" at bounding box center [348, 493] width 43 height 17
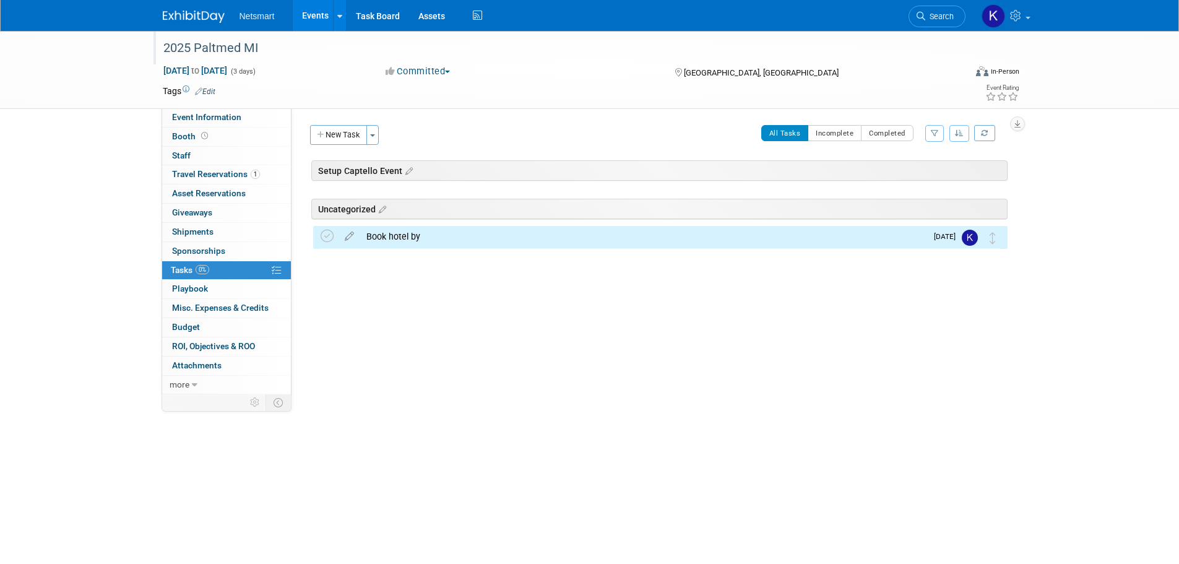
click at [430, 328] on div "Community: Human Services Post Acute Public Sector CareDimensions Specialty Pra…" at bounding box center [654, 251] width 725 height 286
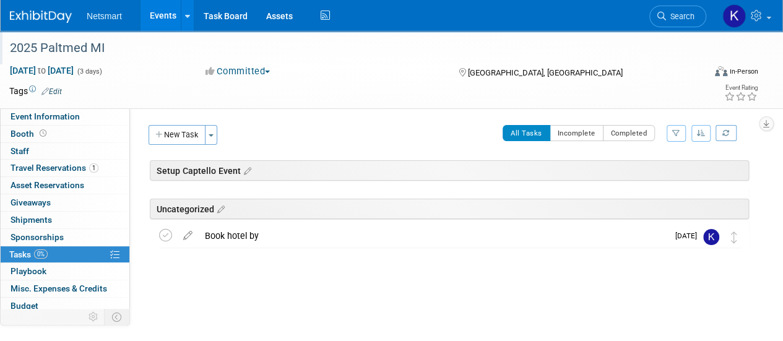
click at [40, 11] on img at bounding box center [41, 17] width 62 height 12
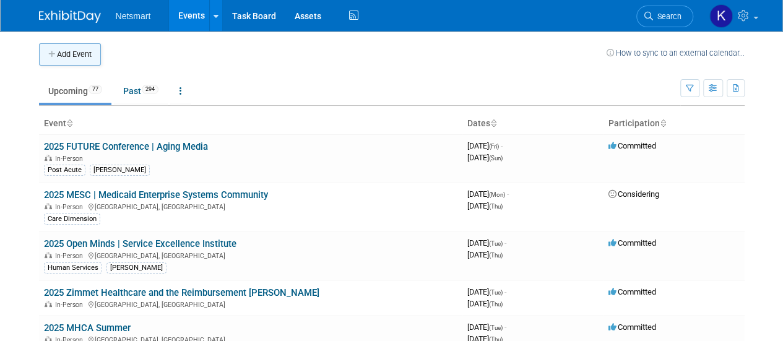
click at [71, 56] on button "Add Event" at bounding box center [70, 54] width 62 height 22
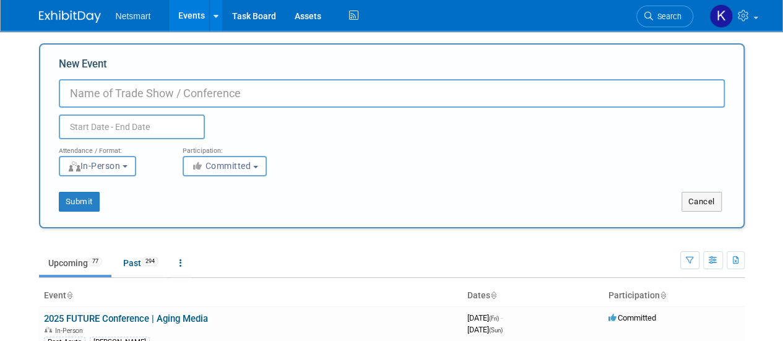
click at [92, 101] on input "New Event" at bounding box center [392, 93] width 666 height 28
click at [79, 85] on input "New Event" at bounding box center [392, 93] width 666 height 28
click at [158, 131] on body "Netsmart Events Add Event Bulk Upload Events Shareable Event Boards Recently Vi…" at bounding box center [391, 170] width 783 height 341
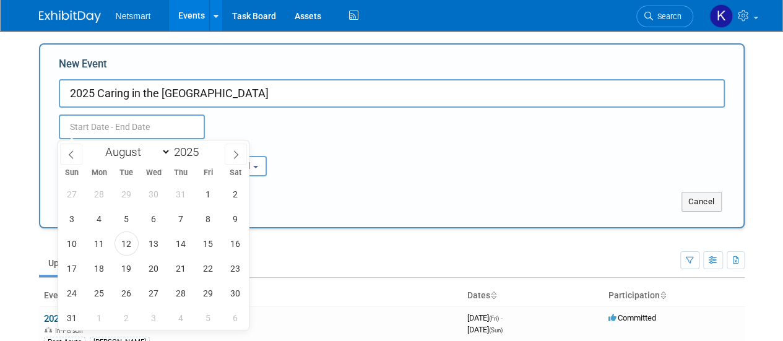
click at [94, 95] on input "2025 Caring in the Carolinas" at bounding box center [392, 93] width 666 height 28
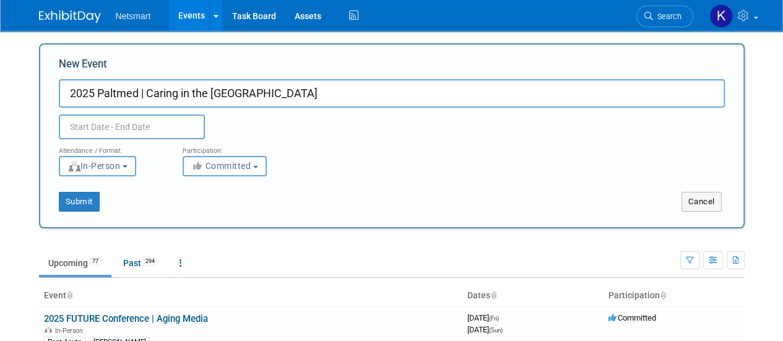
type input "2025 Paltmed | Caring in the [GEOGRAPHIC_DATA]"
click at [119, 128] on input "text" at bounding box center [132, 127] width 146 height 25
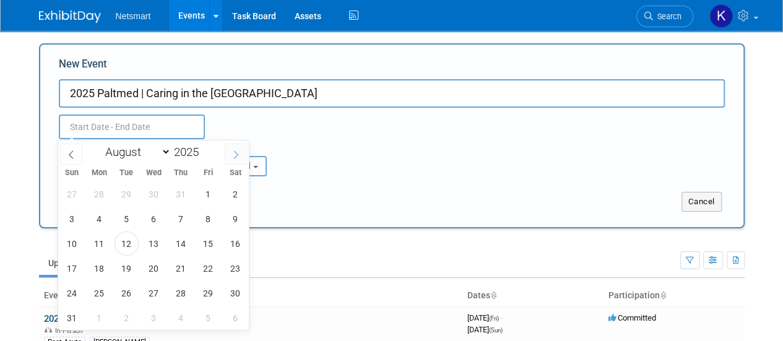
click at [235, 155] on icon at bounding box center [235, 154] width 9 height 9
select select "8"
click at [228, 265] on span "27" at bounding box center [235, 268] width 24 height 24
click at [79, 290] on span "28" at bounding box center [72, 293] width 24 height 24
type input "Sep 27, 2025 to Sep 28, 2025"
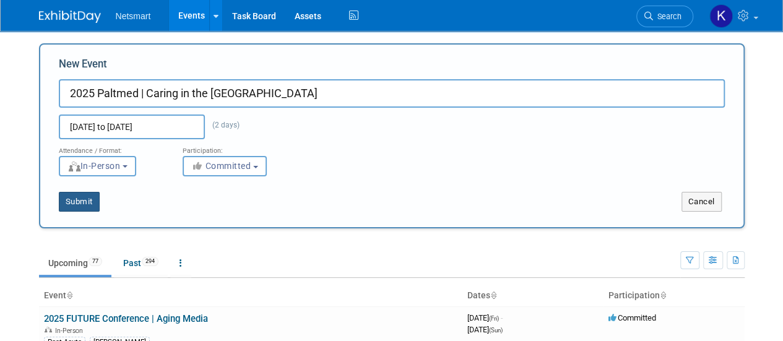
click at [84, 199] on button "Submit" at bounding box center [79, 202] width 41 height 20
type input "2025 Paltmed | Caring in the [GEOGRAPHIC_DATA]"
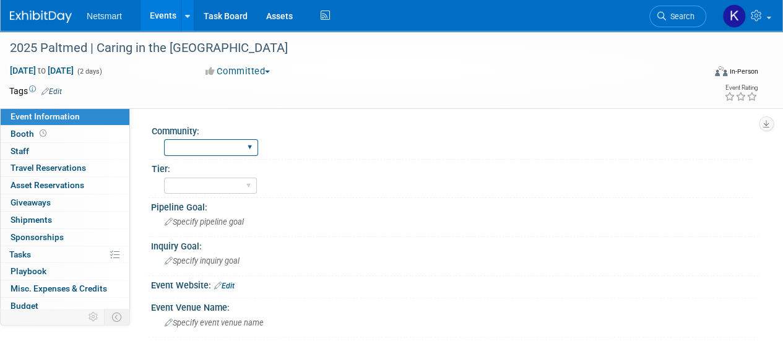
click at [184, 149] on select "Human Services Post Acute Public Sector CareDimensions Specialty Practice McBee…" at bounding box center [211, 147] width 94 height 17
select select "Specialty Practice"
click at [164, 139] on select "Human Services Post Acute Public Sector CareDimensions Specialty Practice McBee…" at bounding box center [211, 147] width 94 height 17
click at [187, 187] on select "1 2 3" at bounding box center [210, 186] width 93 height 17
select select "3"
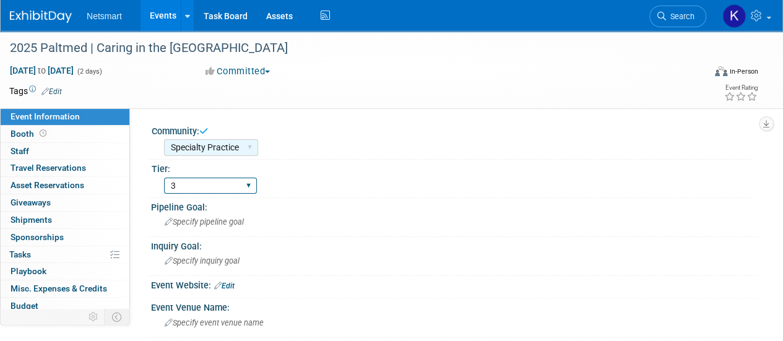
click at [164, 178] on select "1 2 3" at bounding box center [210, 186] width 93 height 17
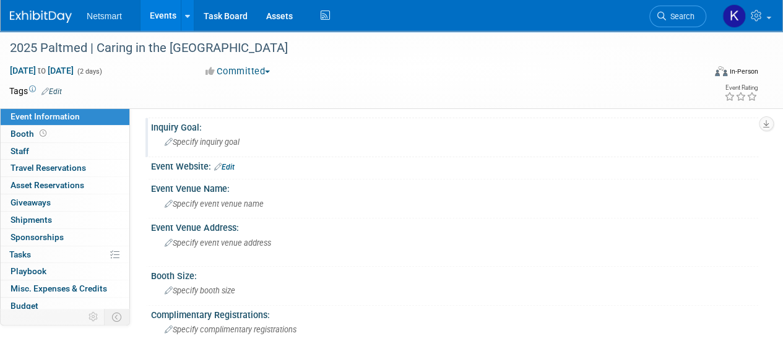
scroll to position [124, 0]
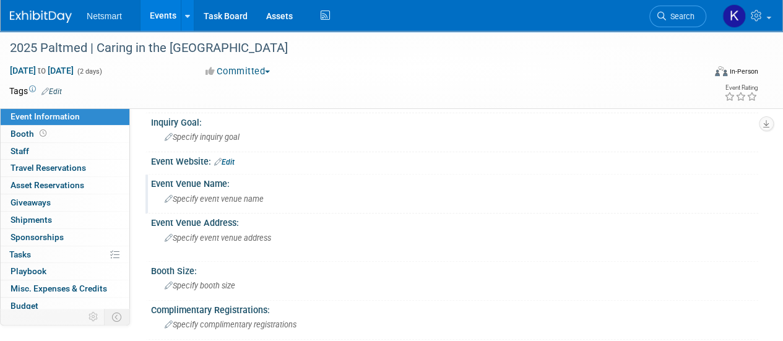
click at [201, 207] on div "Specify event venue name" at bounding box center [454, 199] width 607 height 20
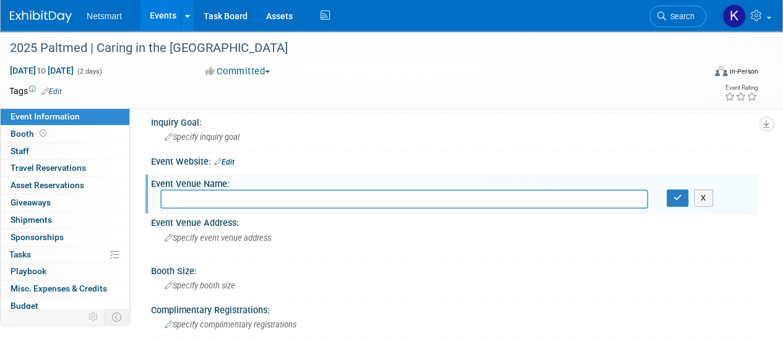
click at [201, 197] on input "text" at bounding box center [404, 198] width 488 height 19
paste input "Event Location: Embassy Suites by Hilton Greenville Golf Resort & Conference Ce…"
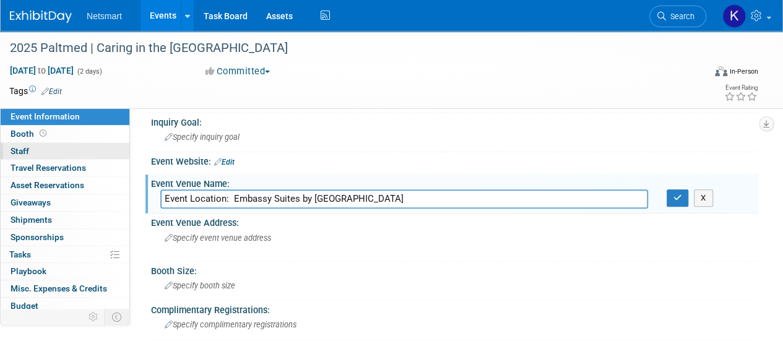
drag, startPoint x: 234, startPoint y: 200, endPoint x: 80, endPoint y: 157, distance: 159.5
click at [74, 199] on div "Event Information Event Info Booth Booth 0 Staff 0 Staff 0 Travel Reservations …" at bounding box center [391, 245] width 783 height 677
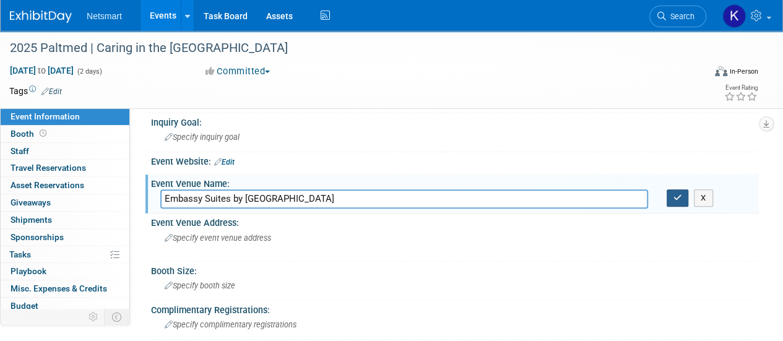
type input "Embassy Suites by Hilton Greenville Golf Resort & Conference Center"
click at [677, 199] on icon "button" at bounding box center [677, 198] width 9 height 8
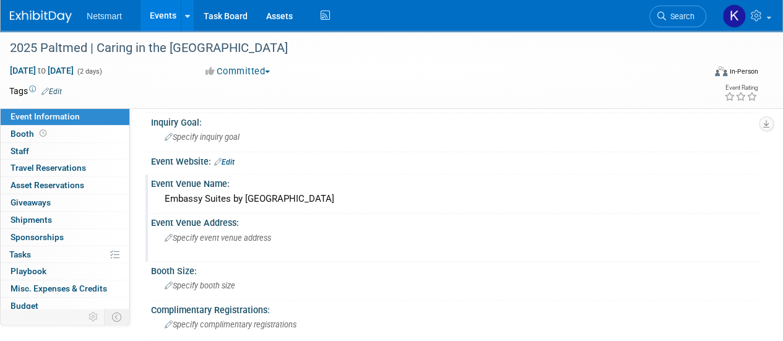
click at [200, 238] on span "Specify event venue address" at bounding box center [218, 237] width 106 height 9
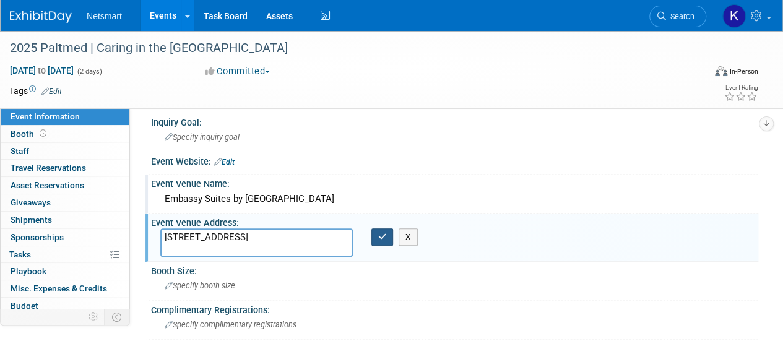
type textarea "670 Verdae Boulevard, Greenville, SC 29607"
click at [389, 243] on button "button" at bounding box center [382, 236] width 22 height 17
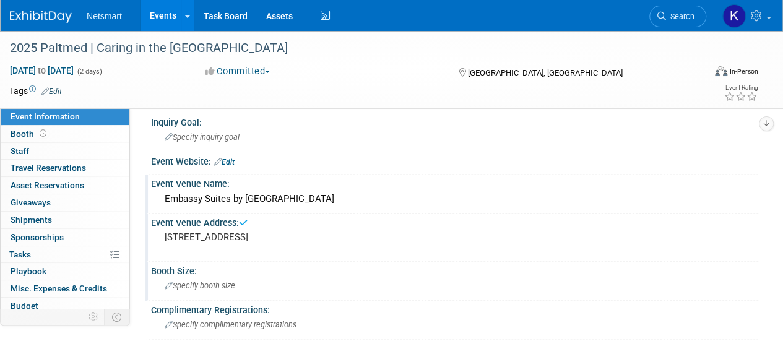
click at [178, 283] on span "Specify booth size" at bounding box center [200, 285] width 71 height 9
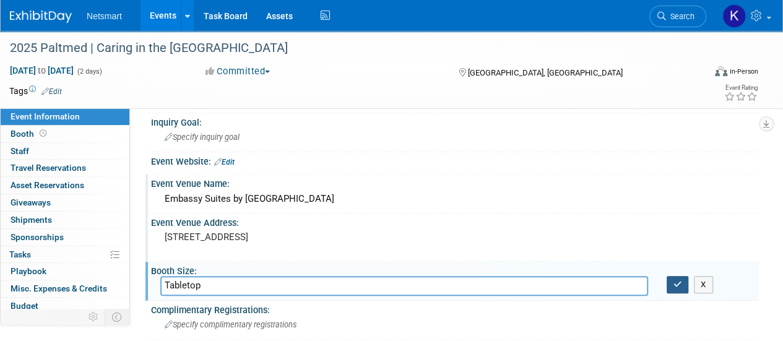
type input "Tabletop"
drag, startPoint x: 677, startPoint y: 277, endPoint x: 520, endPoint y: 285, distance: 157.4
click at [677, 277] on button "button" at bounding box center [678, 284] width 22 height 17
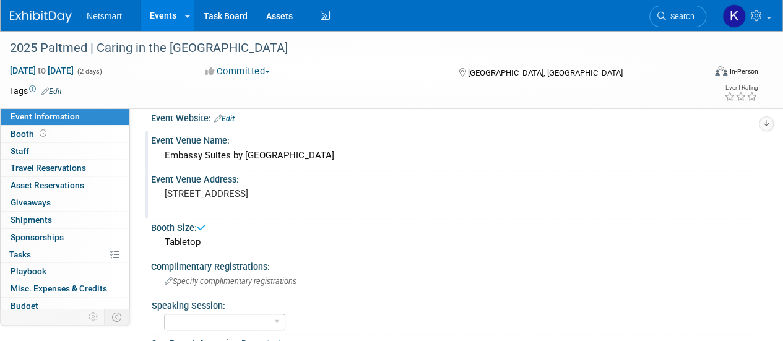
scroll to position [186, 0]
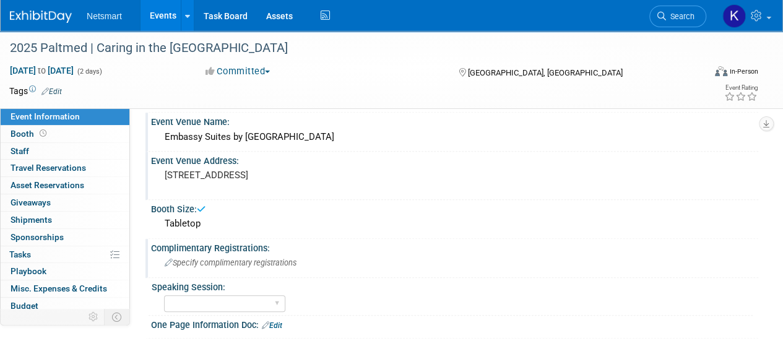
click at [189, 262] on span "Specify complimentary registrations" at bounding box center [231, 262] width 132 height 9
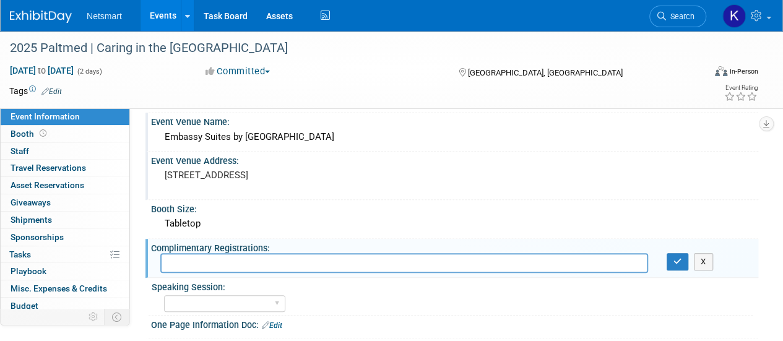
type input "3"
type input "2"
click at [679, 264] on button "button" at bounding box center [678, 261] width 22 height 17
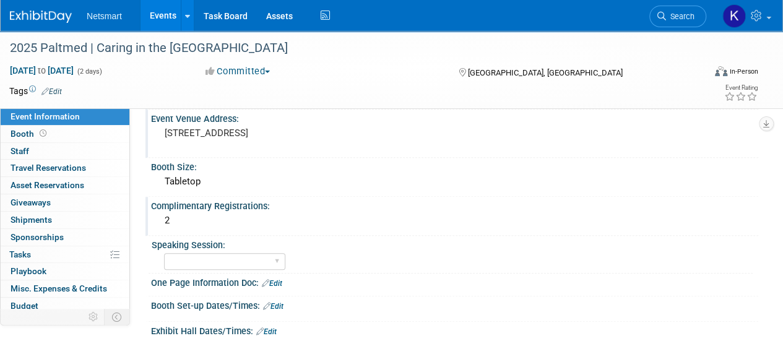
scroll to position [248, 0]
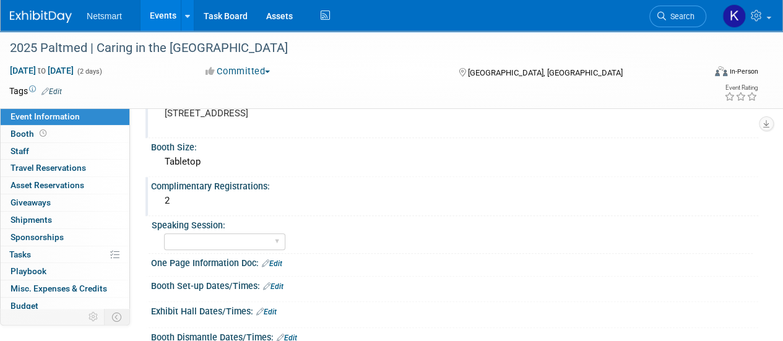
click at [282, 286] on link "Edit" at bounding box center [273, 286] width 20 height 9
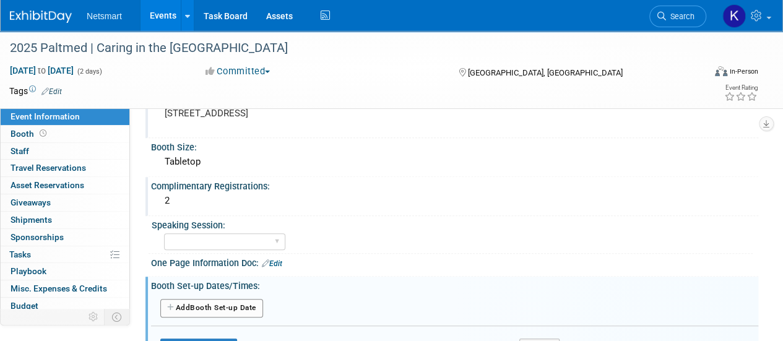
scroll to position [371, 0]
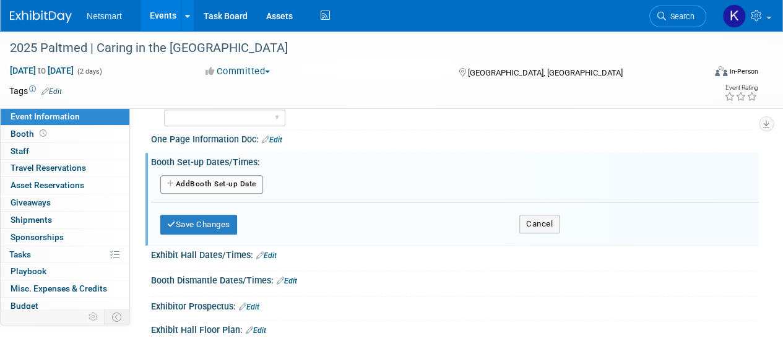
click at [225, 181] on button "Add Another Booth Set-up Date" at bounding box center [211, 184] width 103 height 19
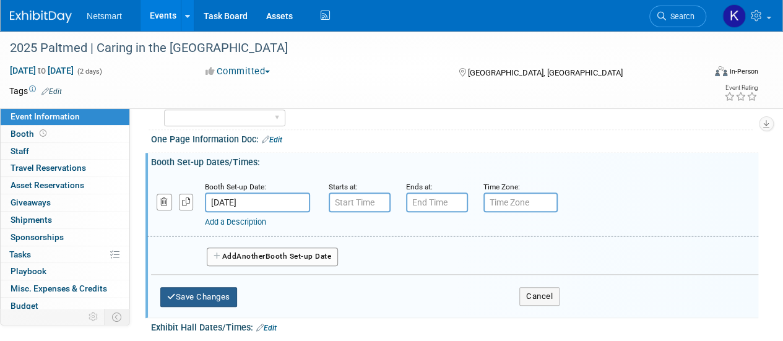
click at [230, 300] on button "Save Changes" at bounding box center [198, 297] width 77 height 20
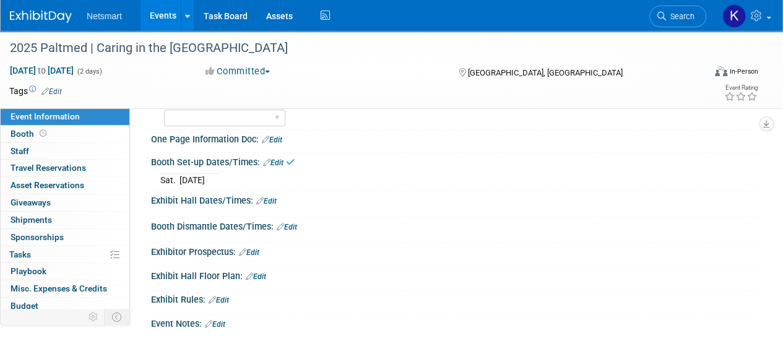
scroll to position [248, 0]
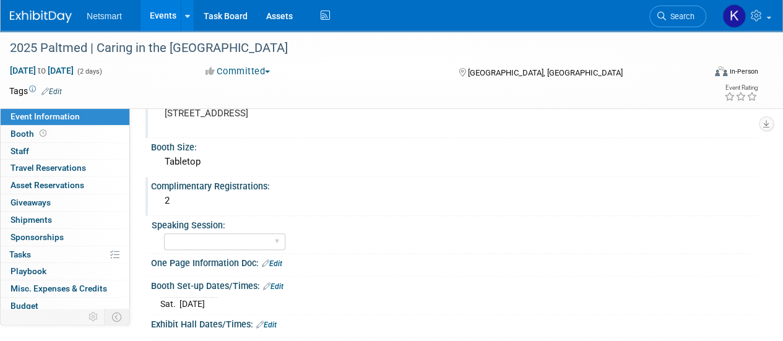
click at [52, 93] on link "Edit" at bounding box center [51, 91] width 20 height 9
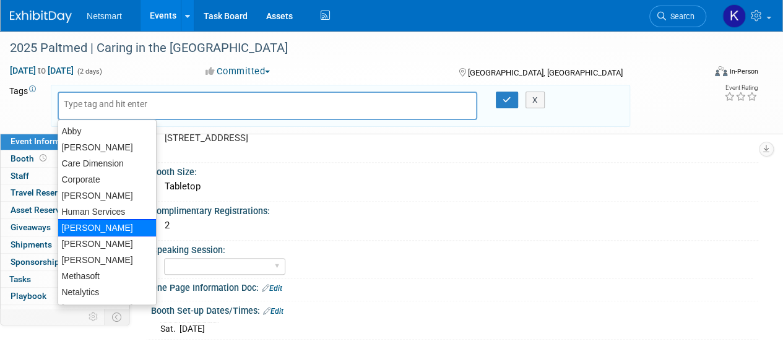
click at [94, 227] on div "[PERSON_NAME]" at bounding box center [107, 227] width 99 height 17
type input "[PERSON_NAME]"
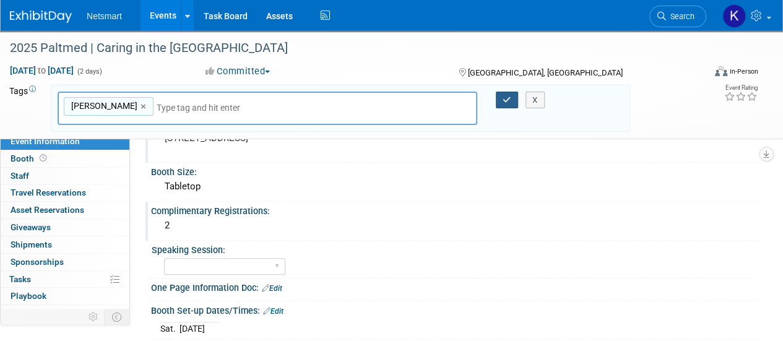
click at [498, 98] on button "button" at bounding box center [507, 100] width 22 height 17
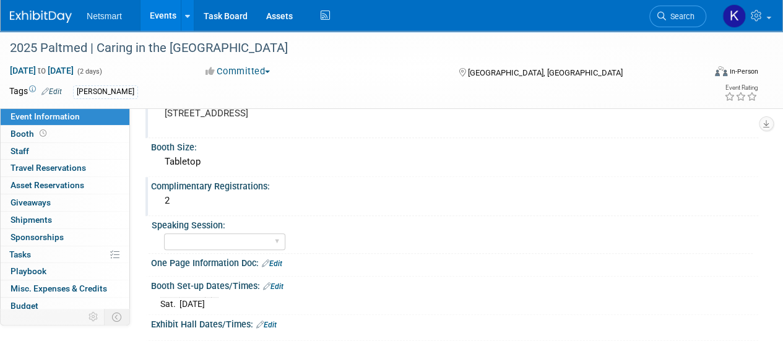
click at [48, 15] on img at bounding box center [41, 17] width 62 height 12
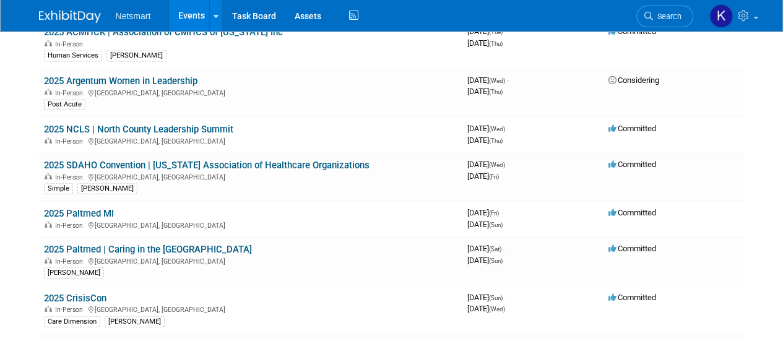
scroll to position [1424, 0]
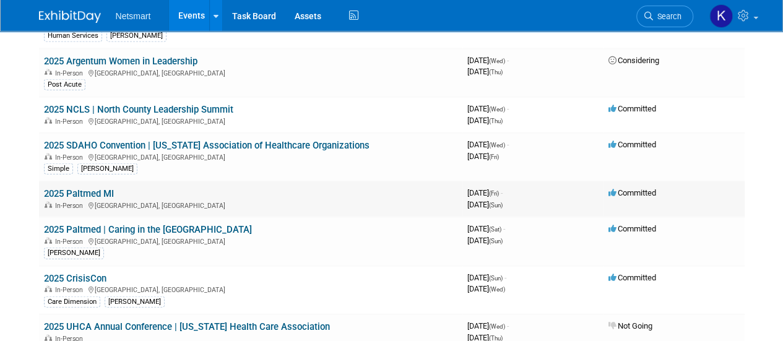
click at [102, 188] on link "2025 Paltmed MI" at bounding box center [79, 193] width 70 height 11
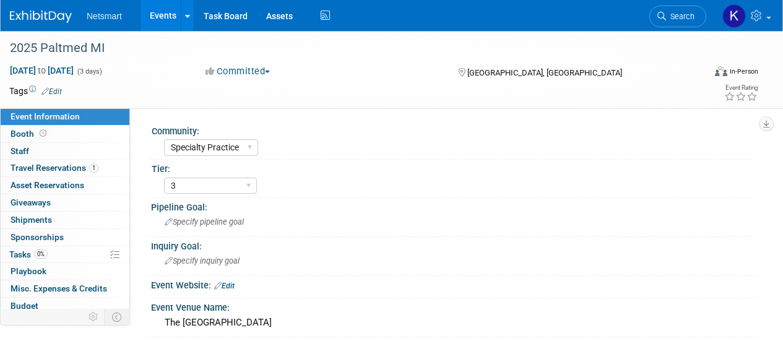
select select "Specialty Practice"
select select "3"
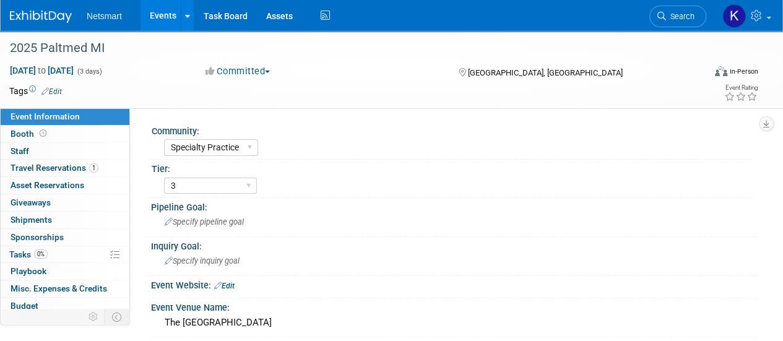
click at [61, 89] on link "Edit" at bounding box center [51, 91] width 20 height 9
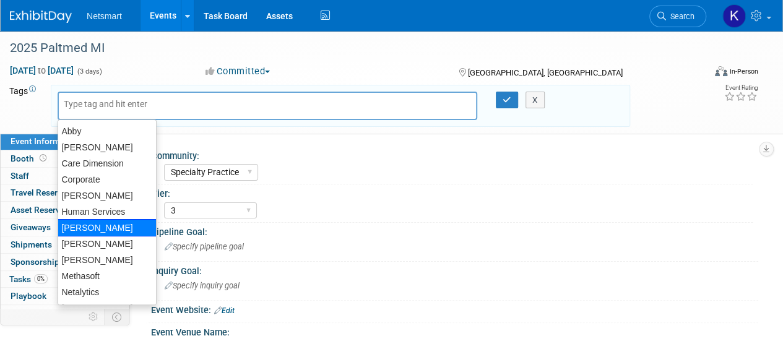
click at [84, 225] on div "[PERSON_NAME]" at bounding box center [107, 227] width 99 height 17
type input "[PERSON_NAME]"
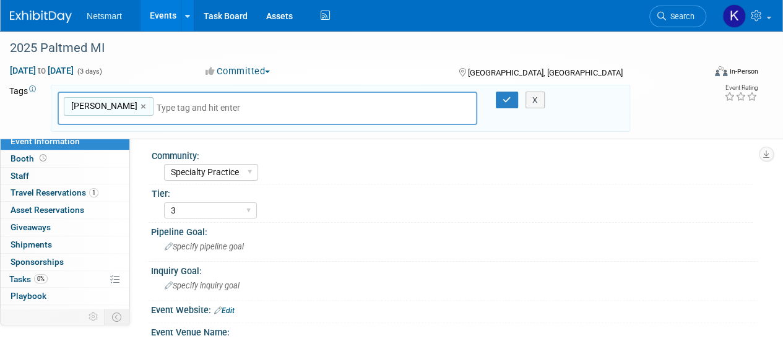
click at [147, 117] on div "Kaitlyn Kaitlyn ×" at bounding box center [268, 109] width 420 height 34
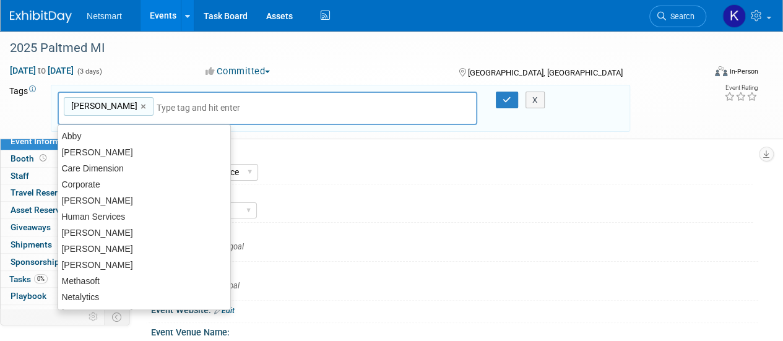
type input "s"
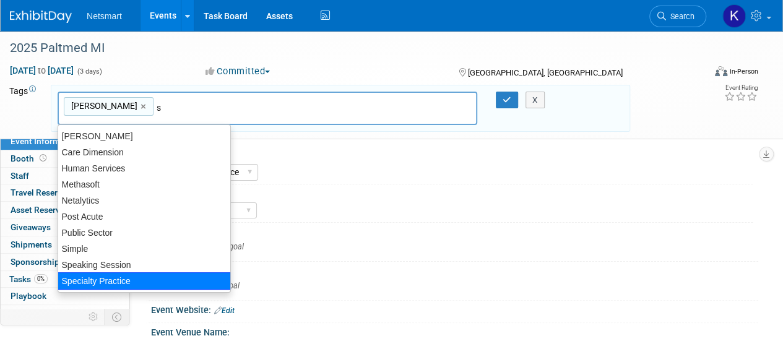
click at [84, 274] on div "Specialty Practice" at bounding box center [144, 280] width 173 height 17
type input "Kaitlyn, Specialty Practice"
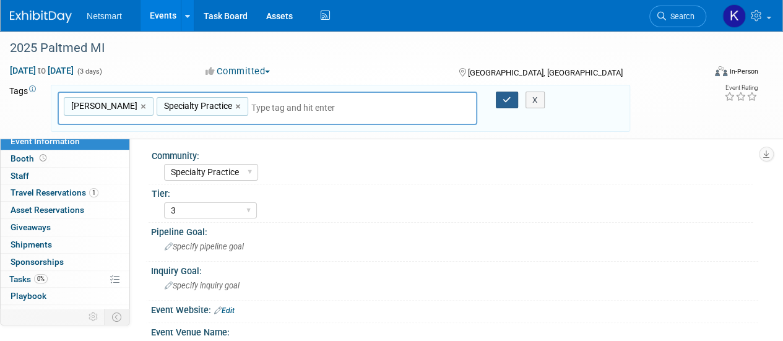
click at [496, 103] on button "button" at bounding box center [507, 100] width 22 height 17
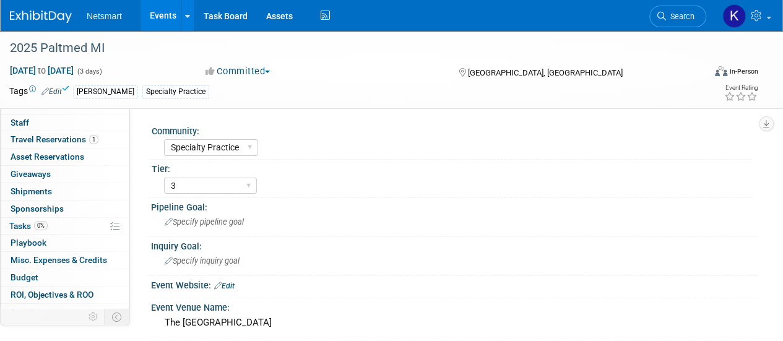
scroll to position [54, 0]
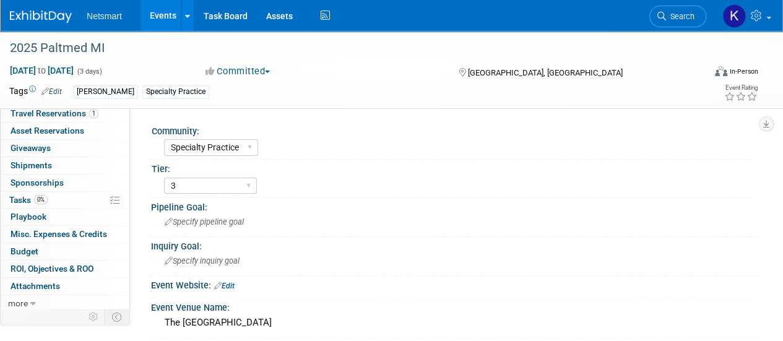
click at [46, 18] on img at bounding box center [41, 17] width 62 height 12
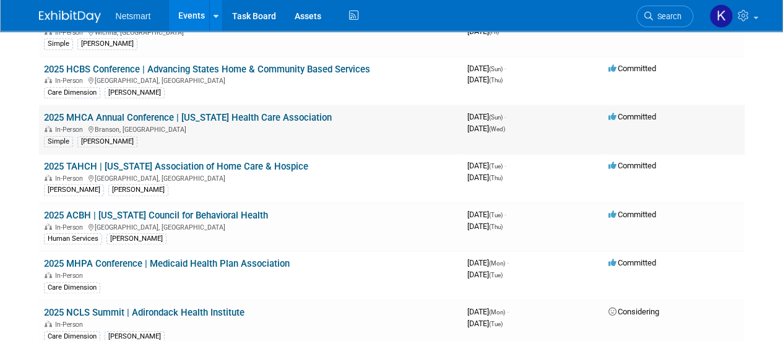
scroll to position [433, 0]
